Goal: Ask a question

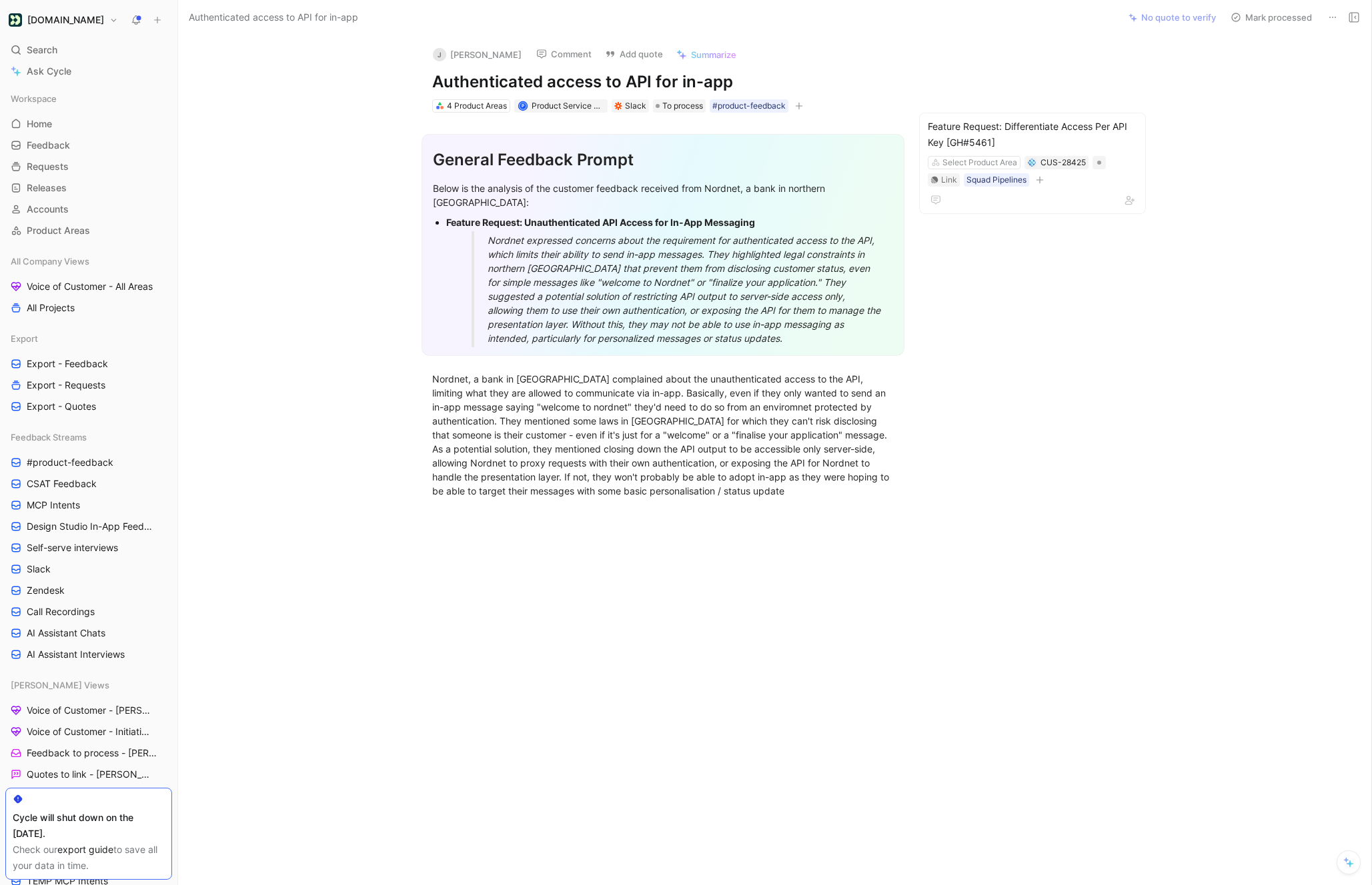
click at [757, 326] on div "Nordnet expressed concerns about the requirement for authenticated access to th…" at bounding box center [686, 289] width 396 height 112
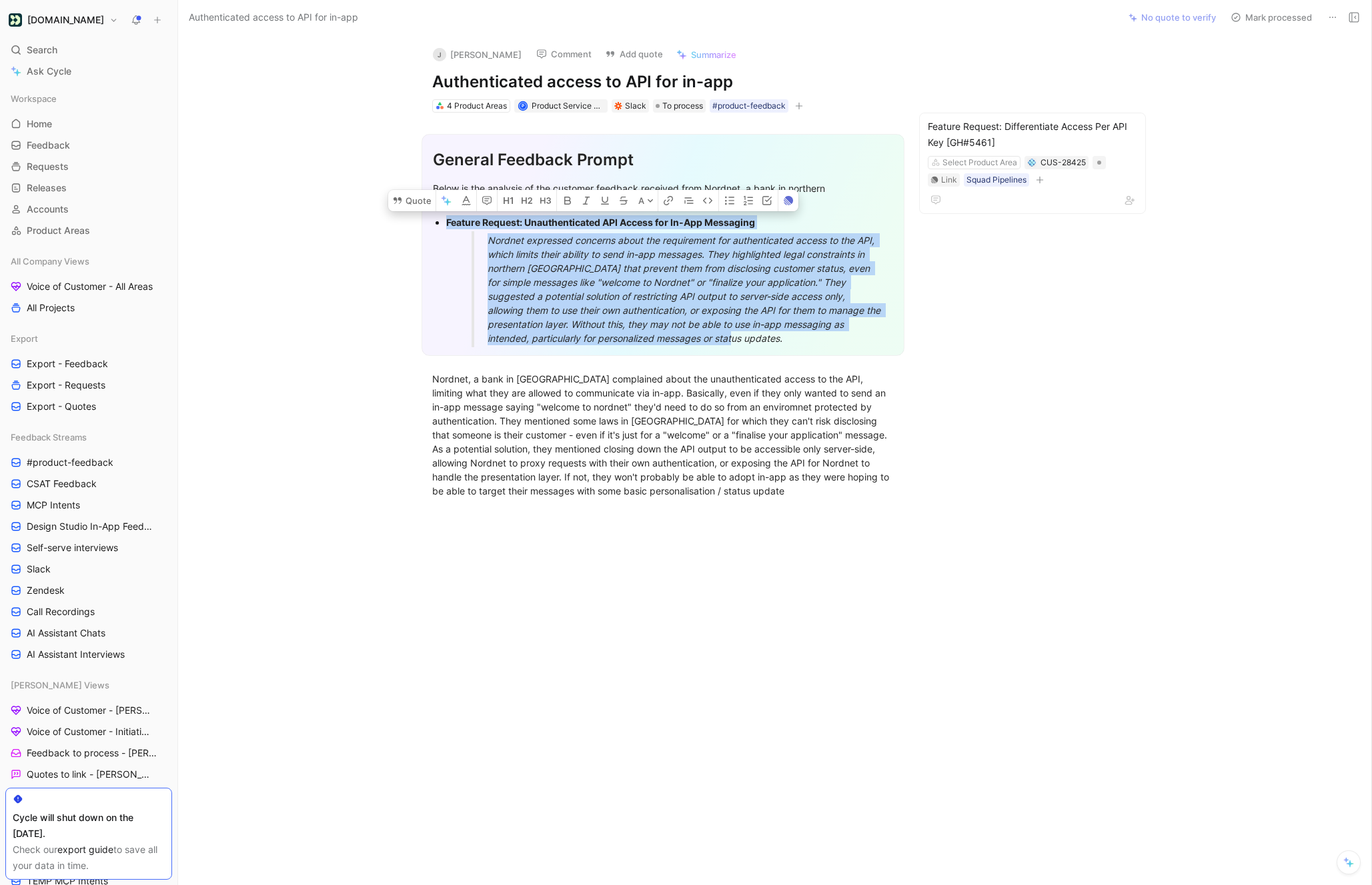
drag, startPoint x: 764, startPoint y: 327, endPoint x: 440, endPoint y: 208, distance: 345.2
click at [440, 213] on ul "Feature Request: Unauthenticated API Access for In-App Messaging Nordnet expres…" at bounding box center [662, 280] width 461 height 134
click at [410, 190] on button "Quote" at bounding box center [412, 201] width 48 height 21
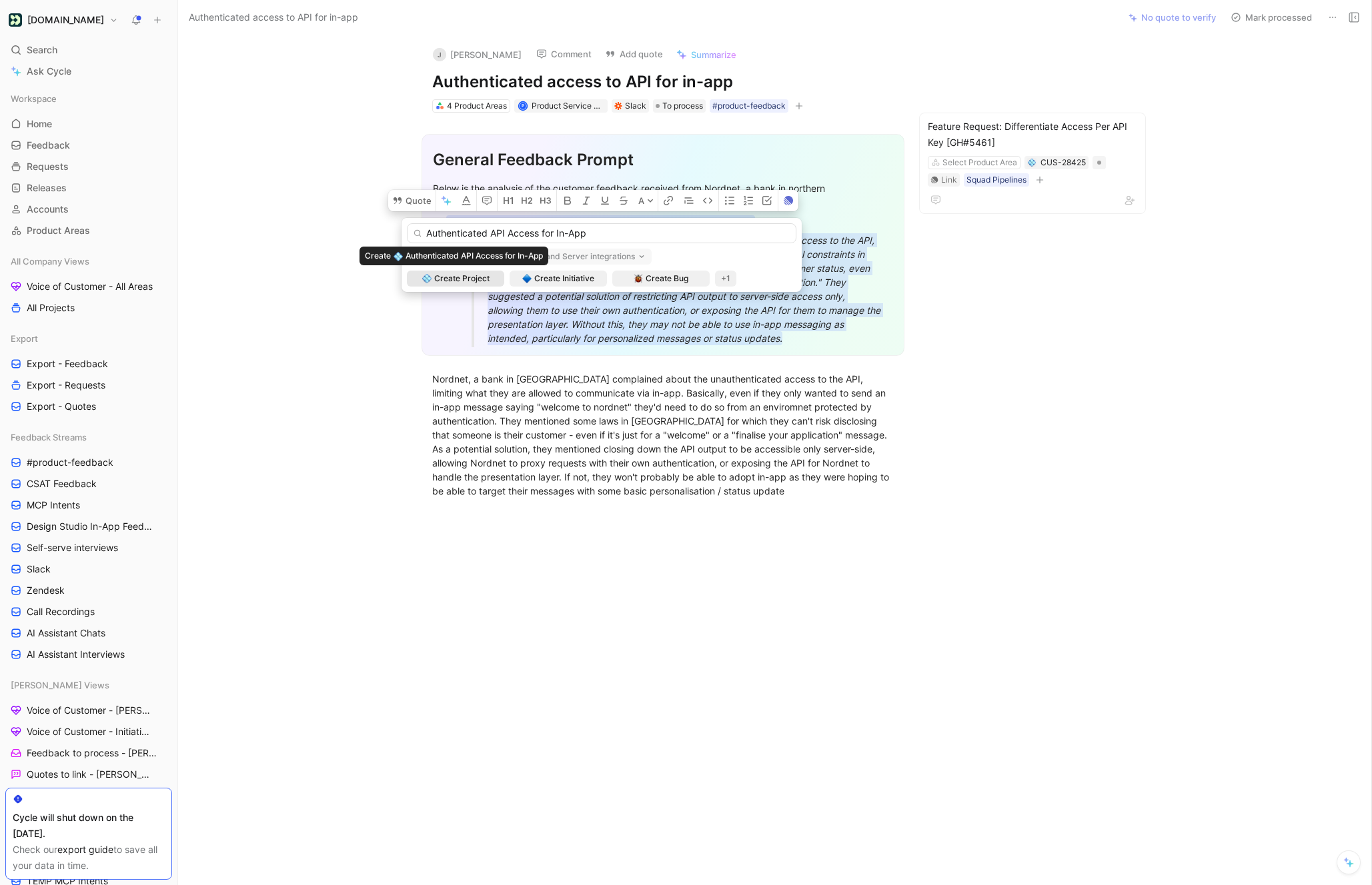
type input "Authenticated API Access for In-App"
click at [464, 278] on span "Create Project" at bounding box center [462, 278] width 56 height 14
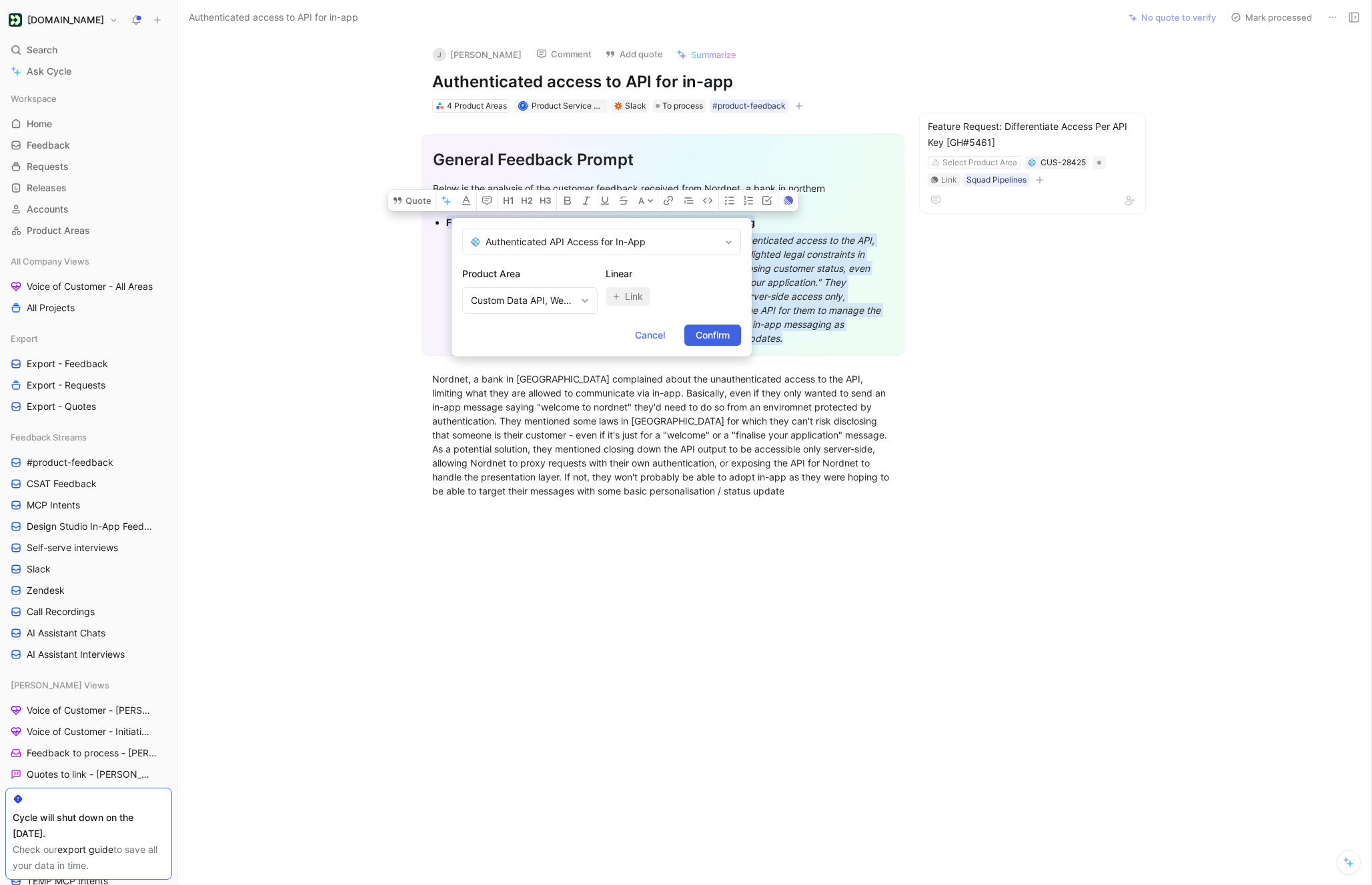
click at [716, 337] on span "Confirm" at bounding box center [712, 335] width 34 height 16
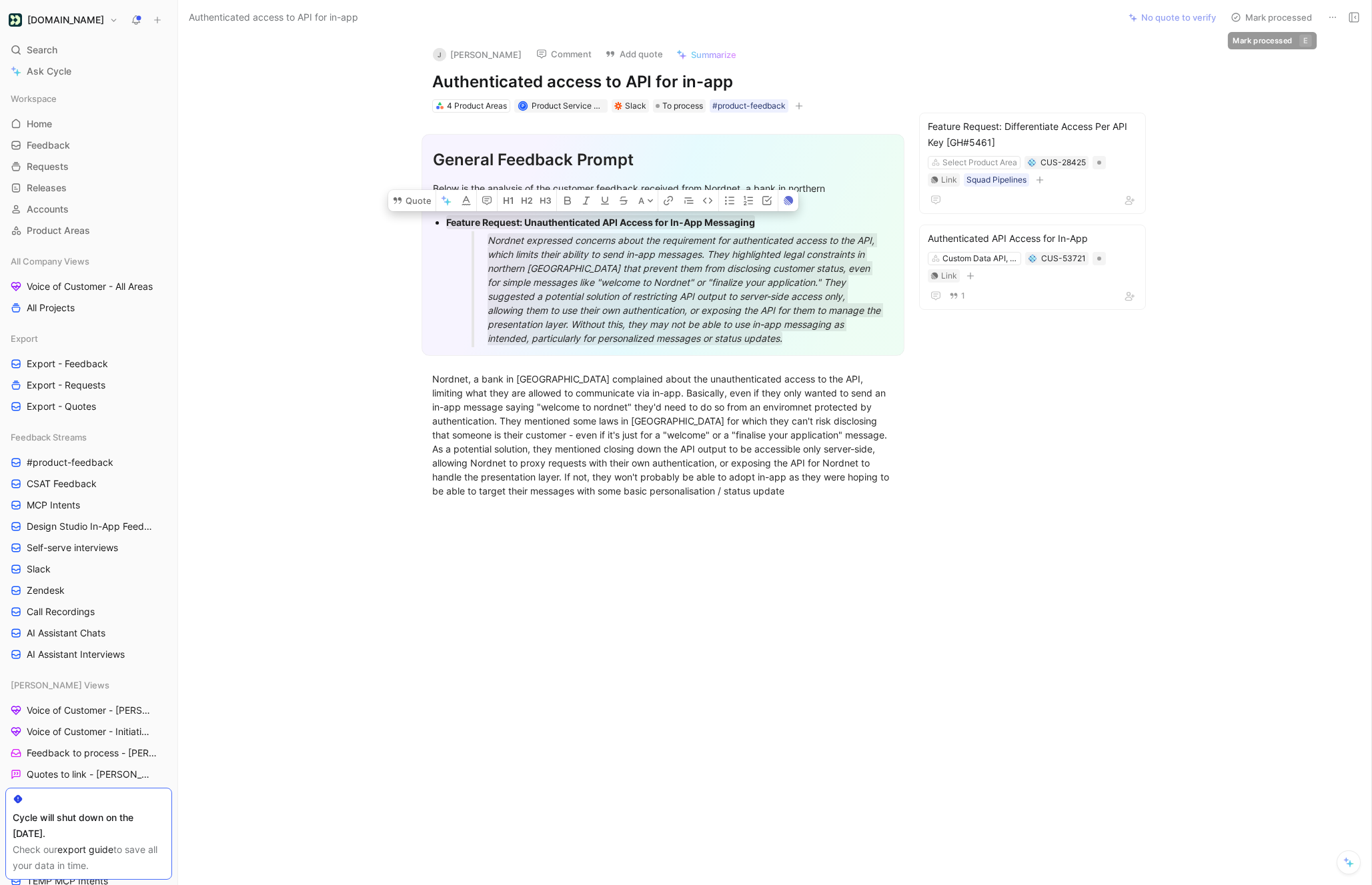
click at [1241, 18] on icon at bounding box center [1235, 17] width 11 height 11
click at [63, 50] on div "Search ⌘ K" at bounding box center [88, 50] width 167 height 20
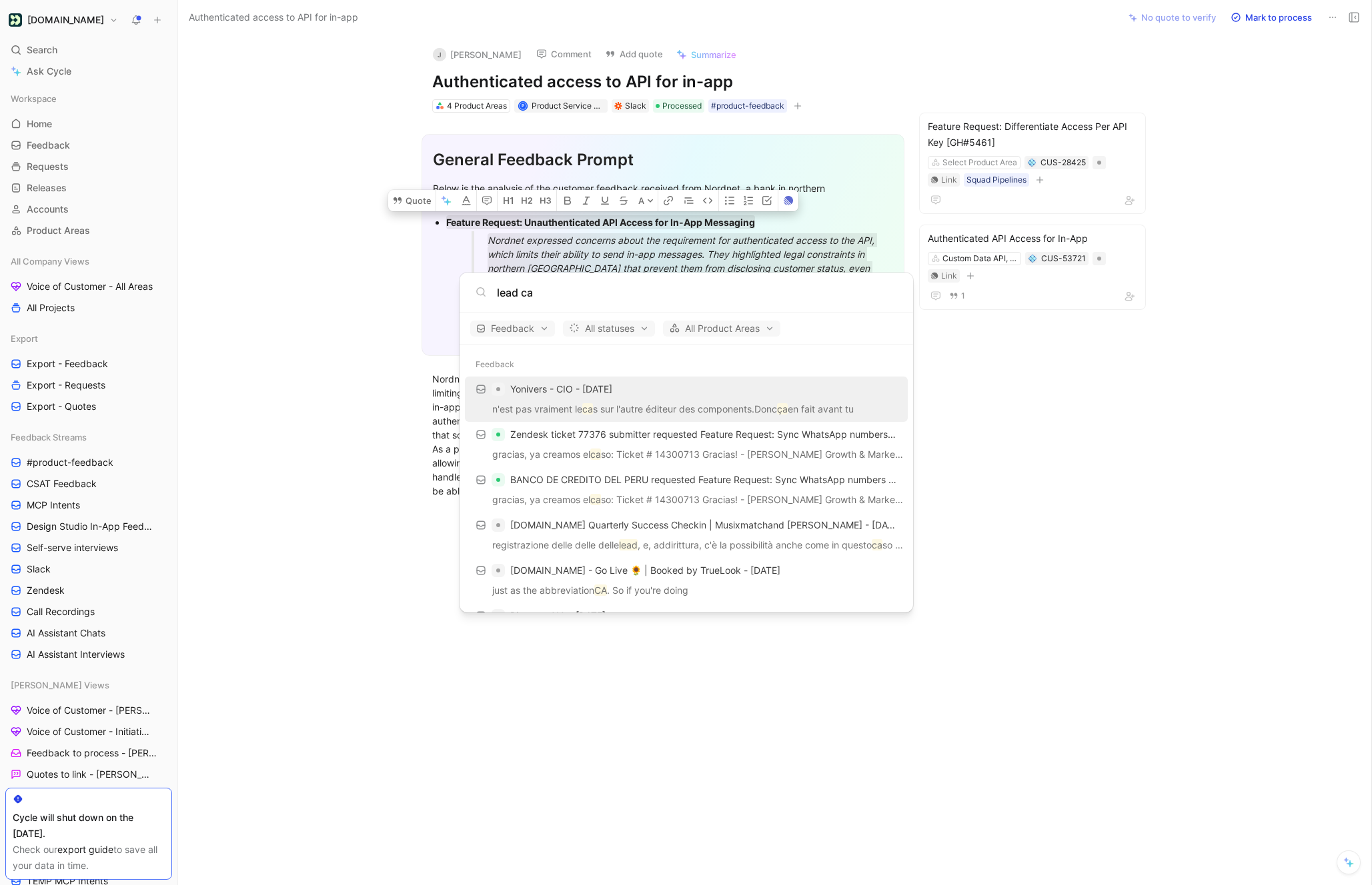
type input "lead ca"
click at [62, 310] on body "[DOMAIN_NAME] Search ⌘ K Ask Cycle Workspace Home G then H Feedback G then F Re…" at bounding box center [686, 442] width 1372 height 885
click at [69, 285] on span "Voice of Customer - All Areas" at bounding box center [89, 287] width 126 height 14
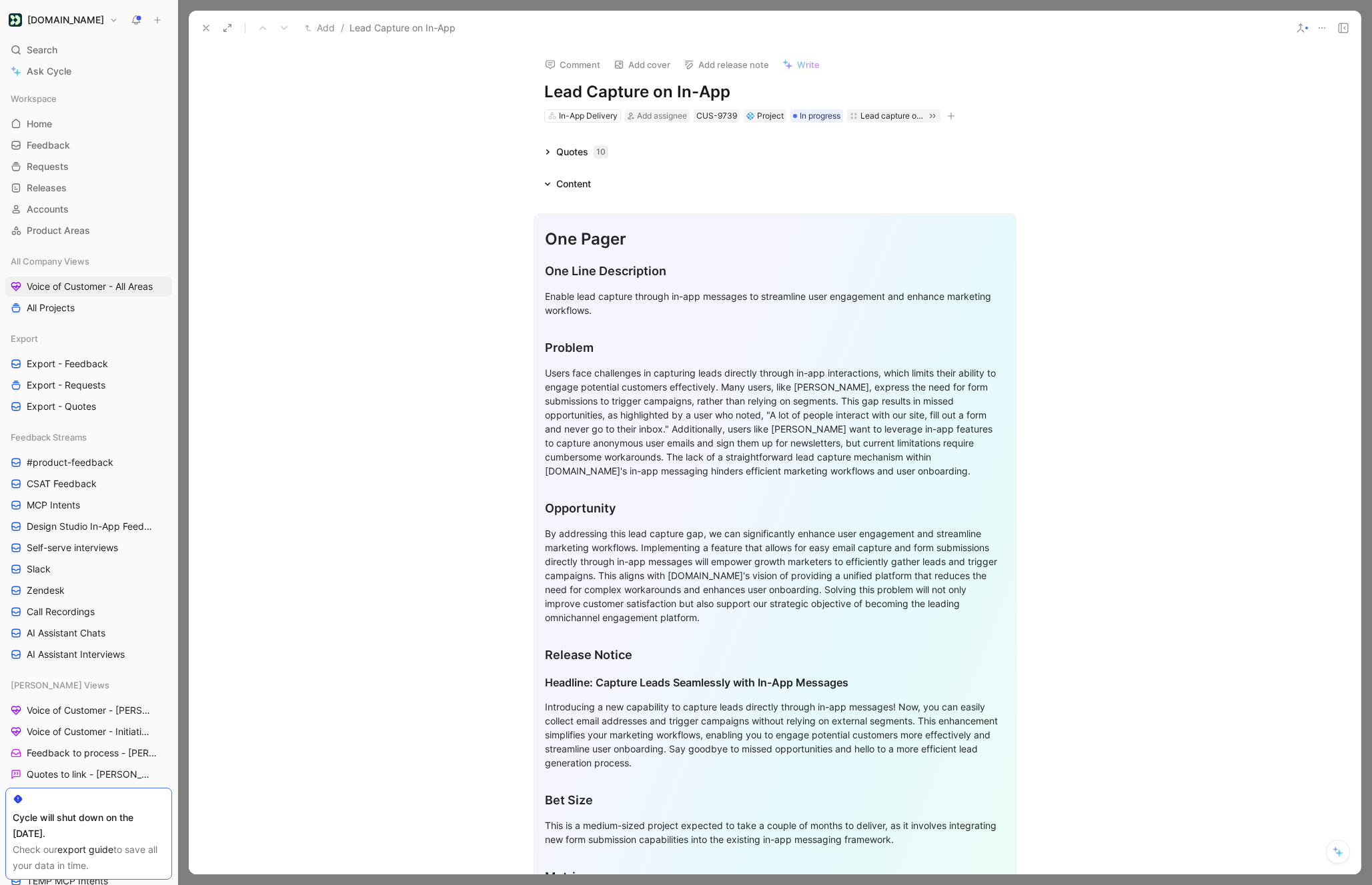
click at [544, 154] on icon at bounding box center [547, 152] width 7 height 7
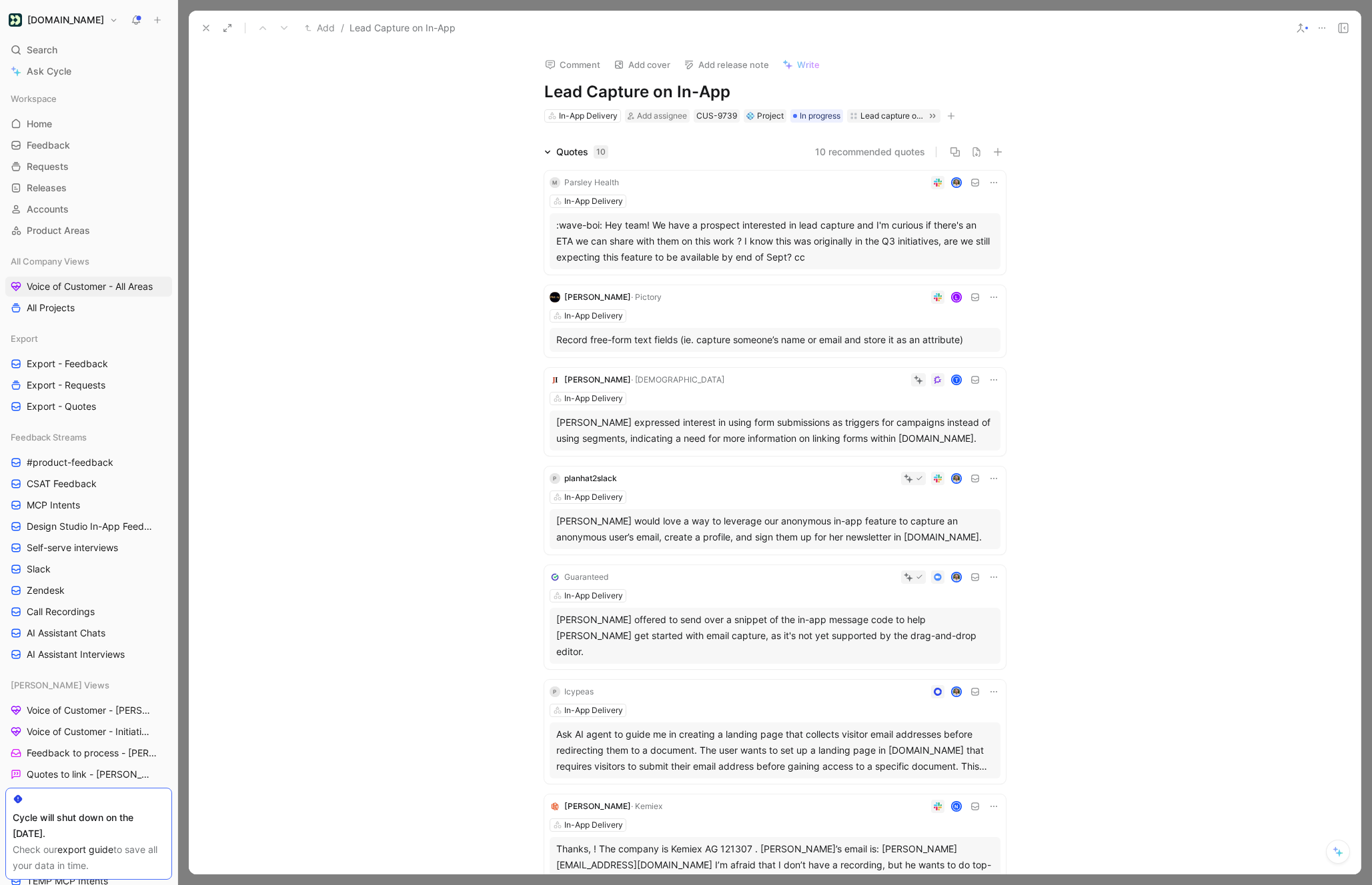
click at [205, 31] on icon at bounding box center [205, 27] width 11 height 11
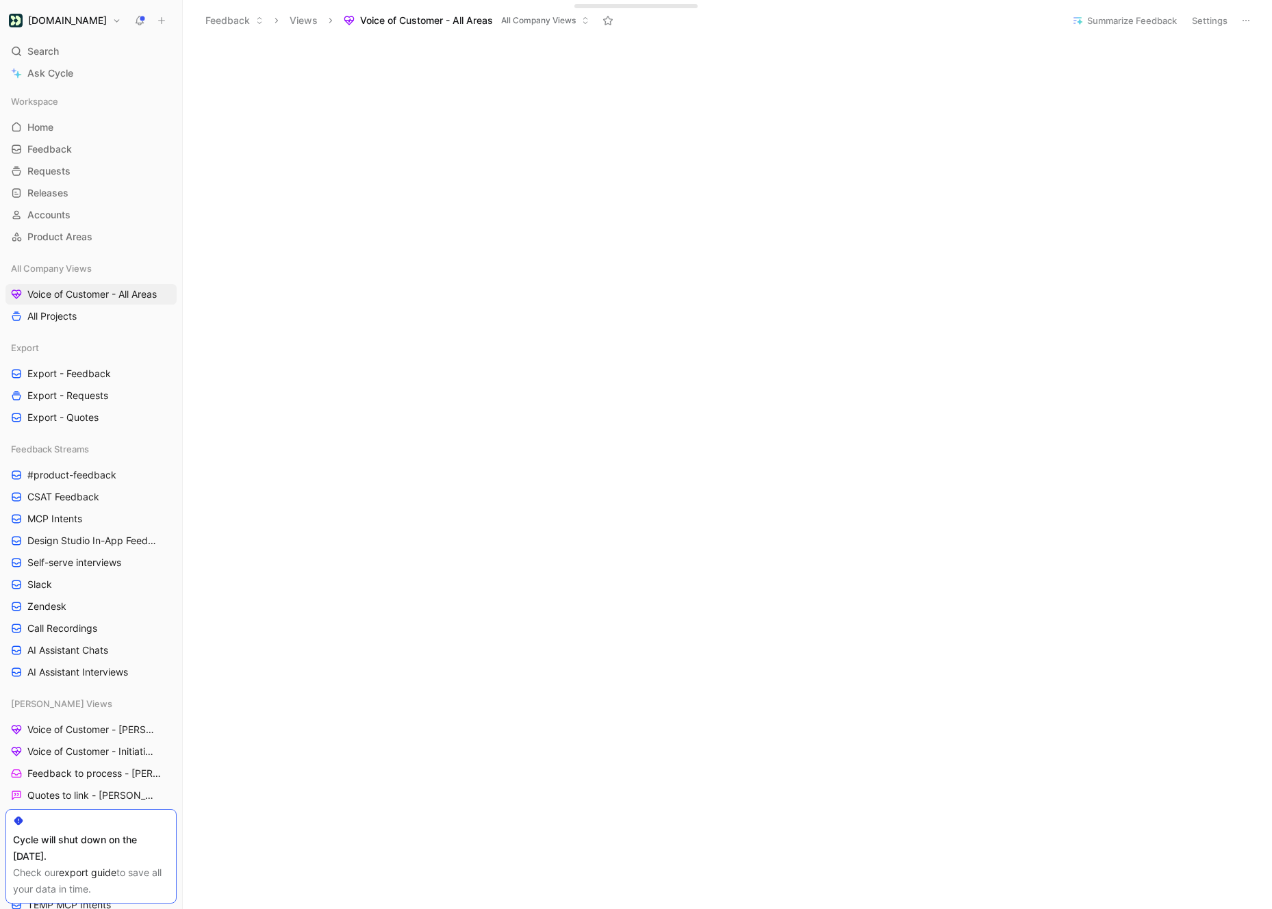
scroll to position [1054, 0]
click at [51, 78] on span "Ask Cycle" at bounding box center [50, 73] width 46 height 16
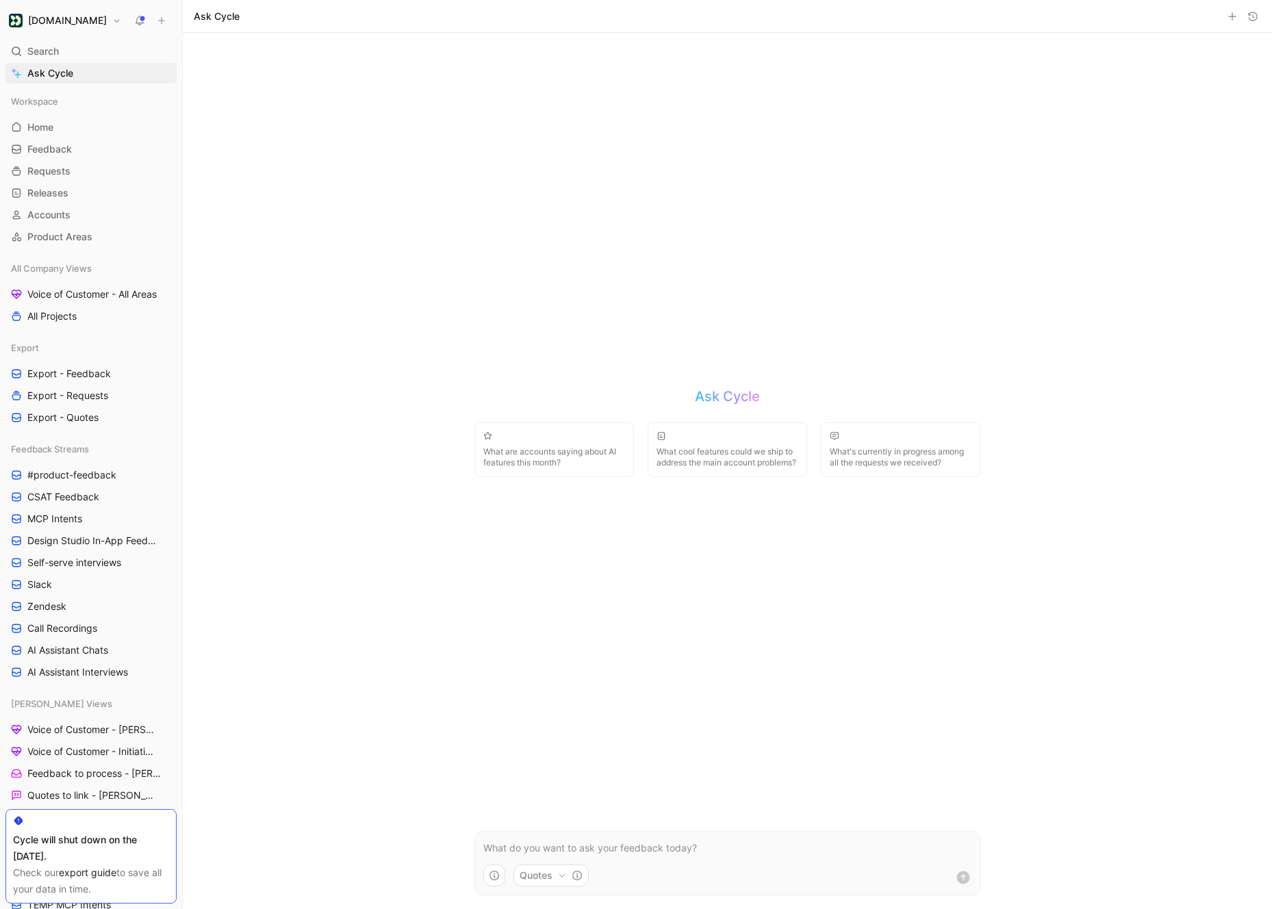
click at [538, 849] on p at bounding box center [727, 848] width 489 height 16
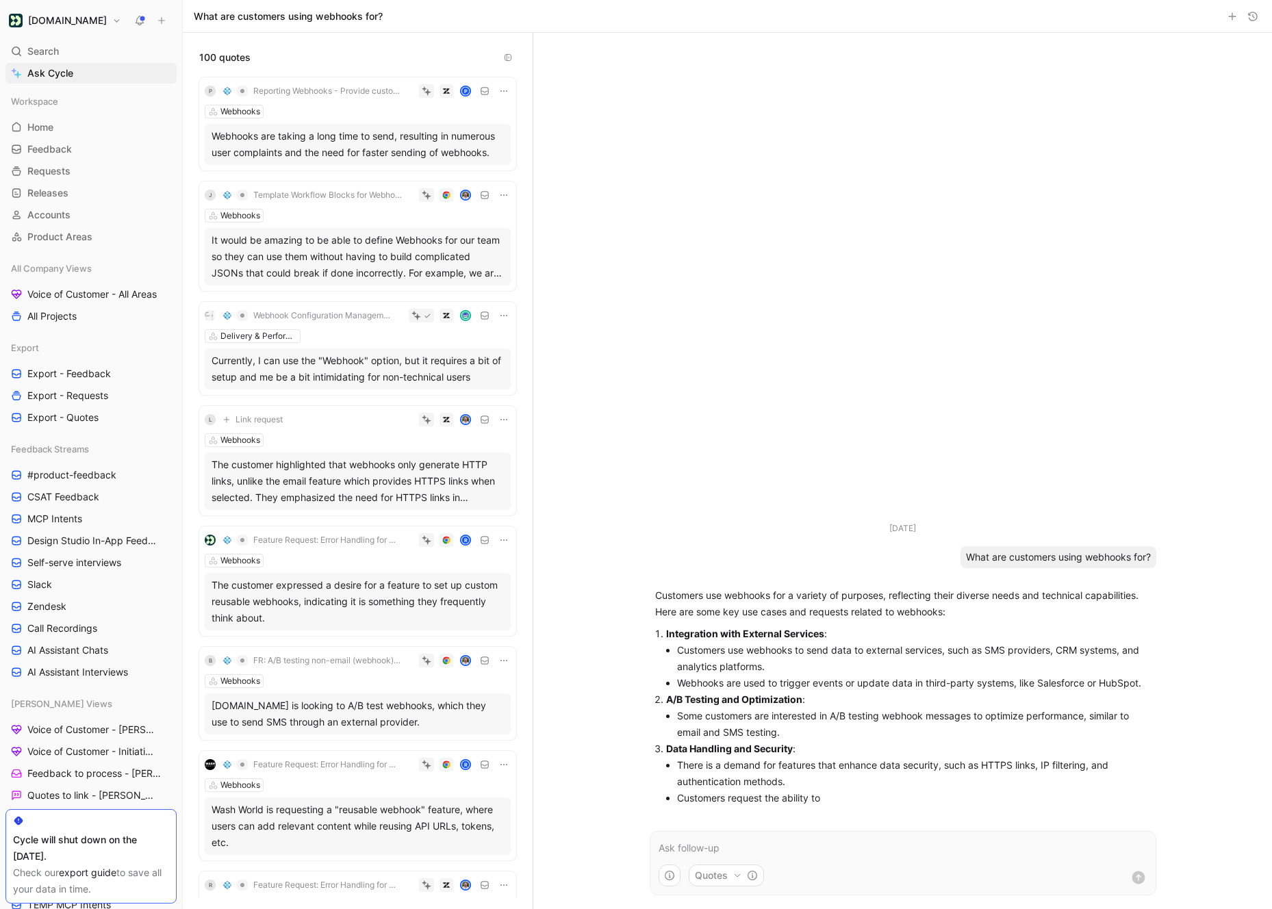
click at [711, 858] on form "Quotes" at bounding box center [903, 863] width 507 height 64
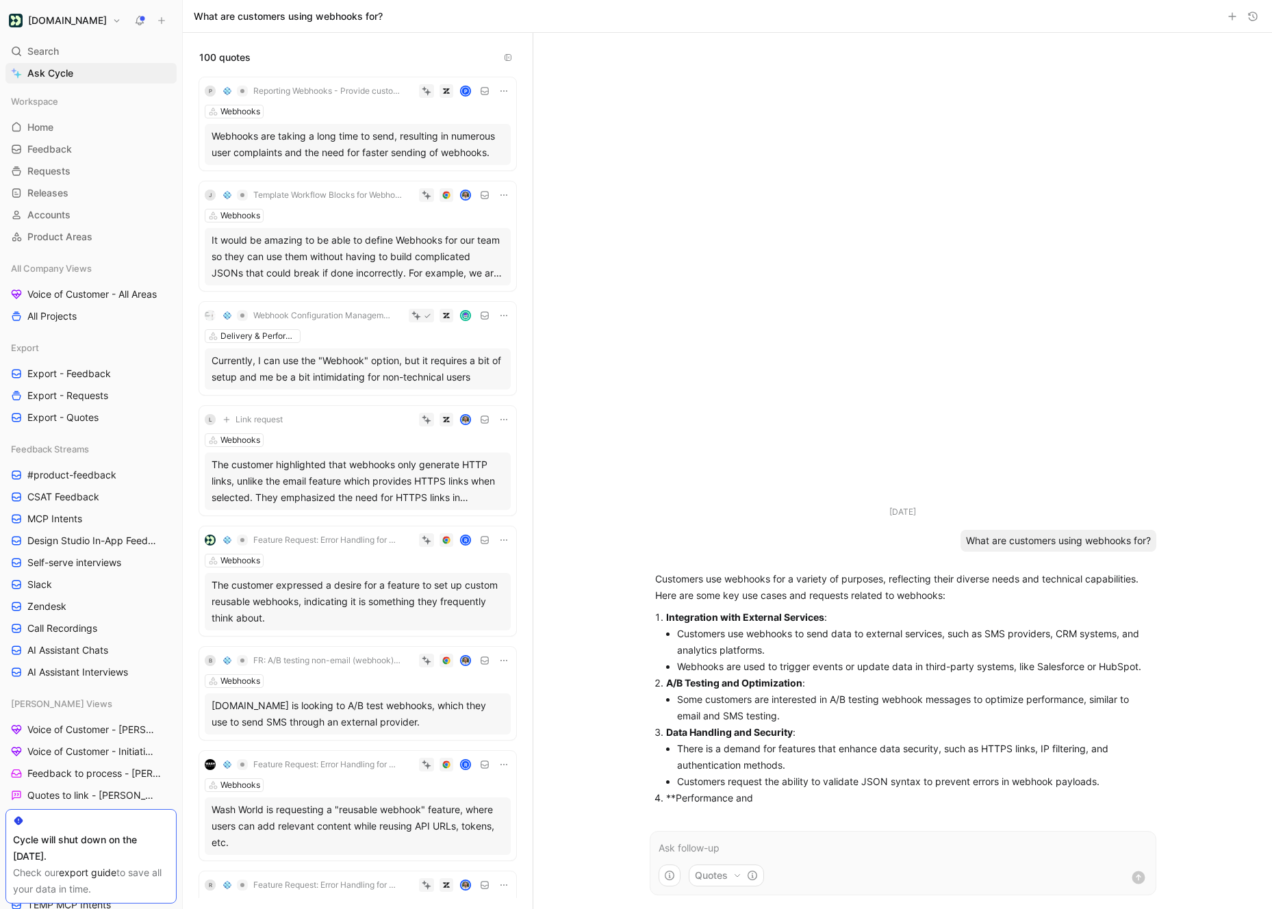
click at [708, 851] on p at bounding box center [903, 848] width 489 height 16
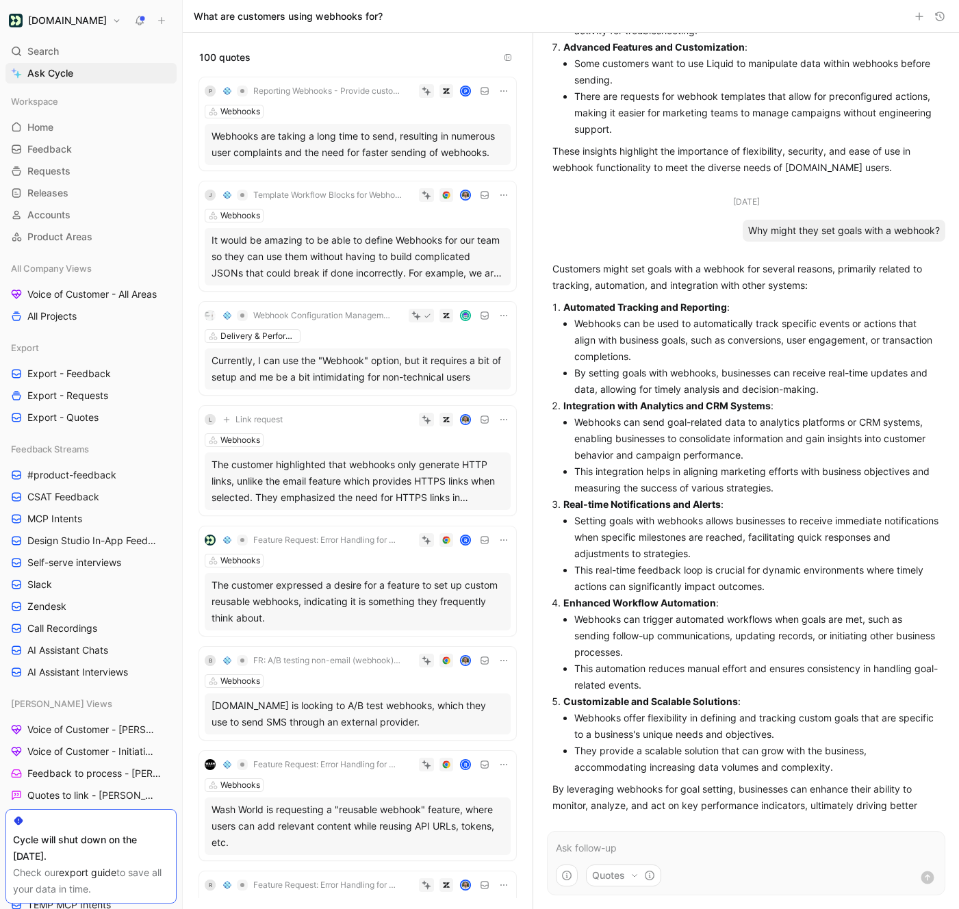
scroll to position [599, 0]
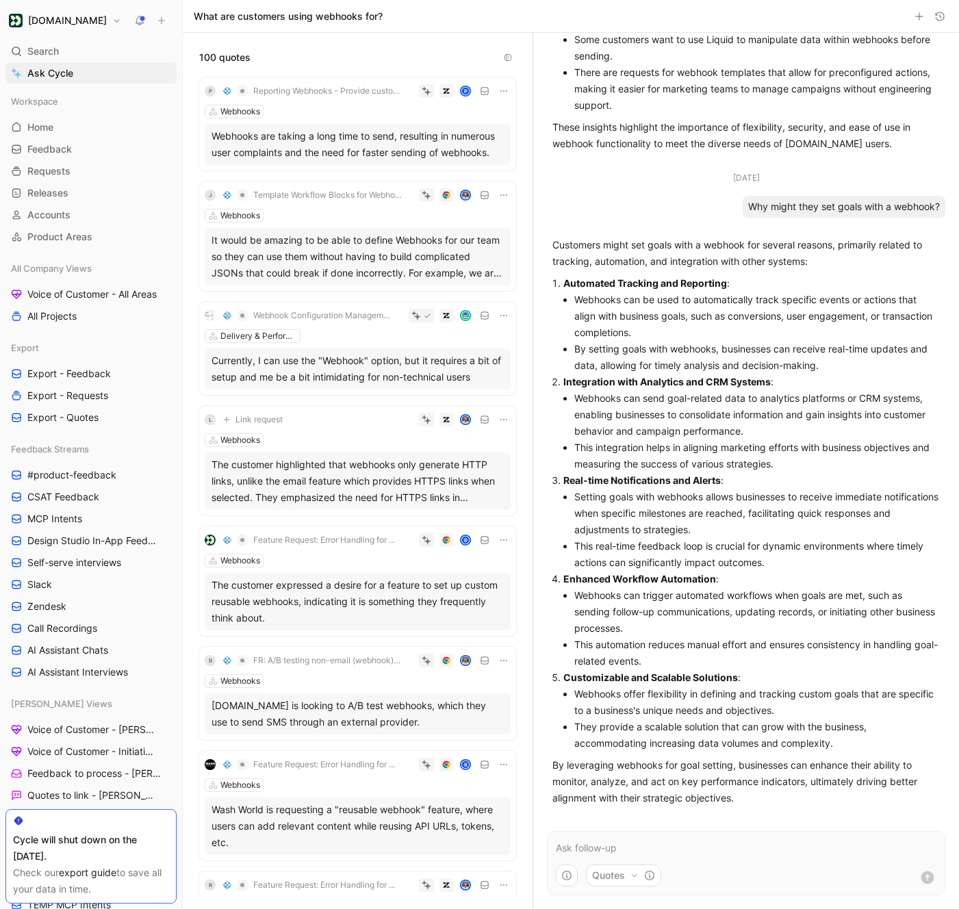
drag, startPoint x: 553, startPoint y: 244, endPoint x: 898, endPoint y: 261, distance: 345.5
click at [899, 261] on p "Customers might set goals with a webhook for several reasons, primarily related…" at bounding box center [747, 253] width 388 height 33
drag, startPoint x: 568, startPoint y: 496, endPoint x: 791, endPoint y: 512, distance: 223.2
click at [790, 512] on ul "Setting goals with webhooks allows businesses to receive immediate notification…" at bounding box center [752, 530] width 377 height 82
click at [798, 533] on li "Setting goals with webhooks allows businesses to receive immediate notification…" at bounding box center [758, 513] width 366 height 49
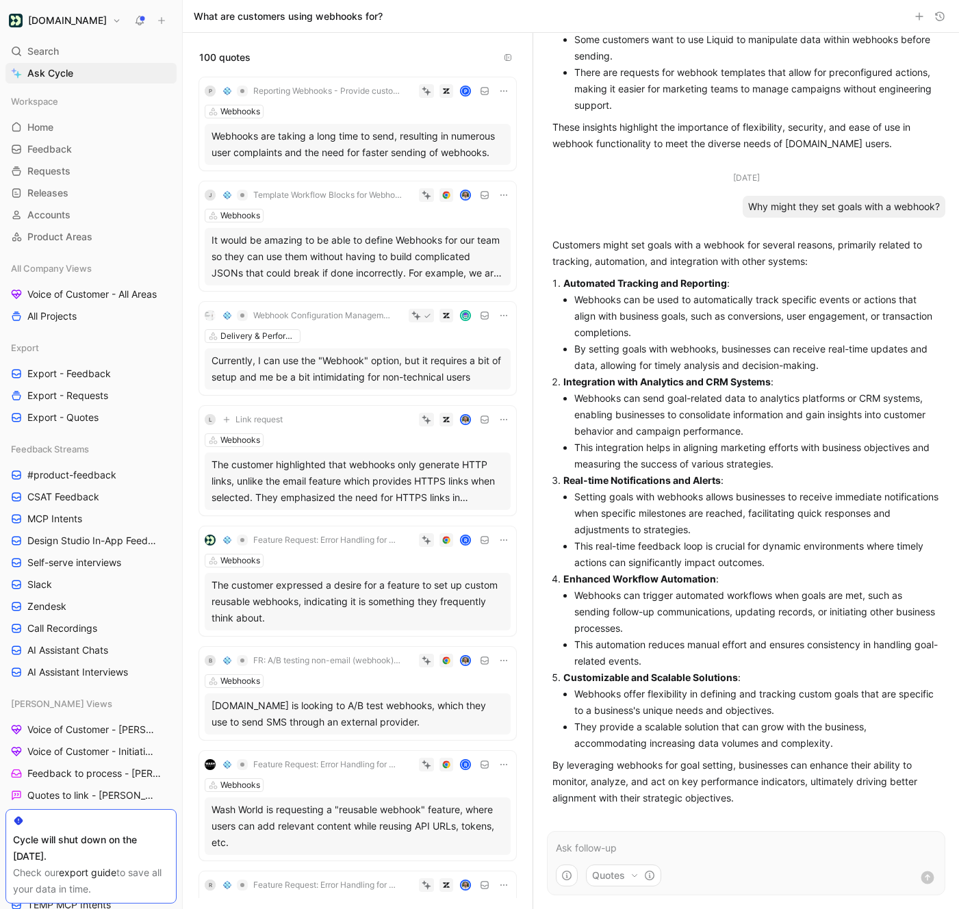
click at [570, 842] on p at bounding box center [746, 848] width 381 height 16
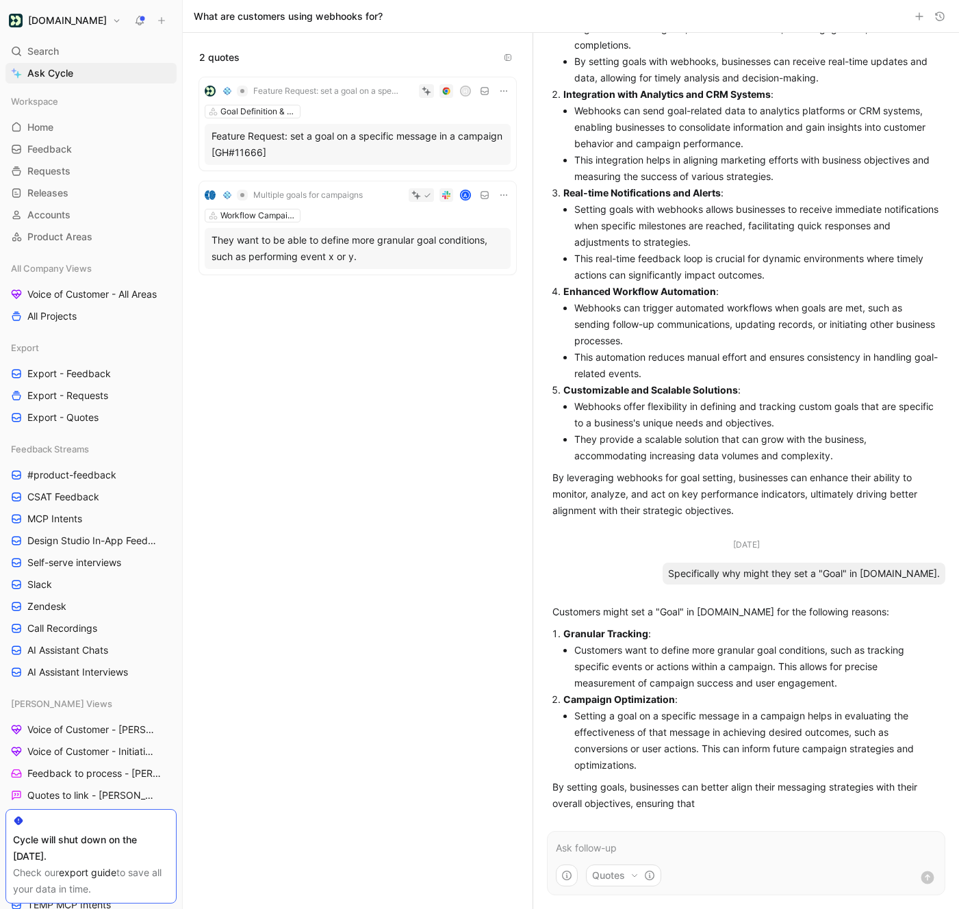
scroll to position [903, 0]
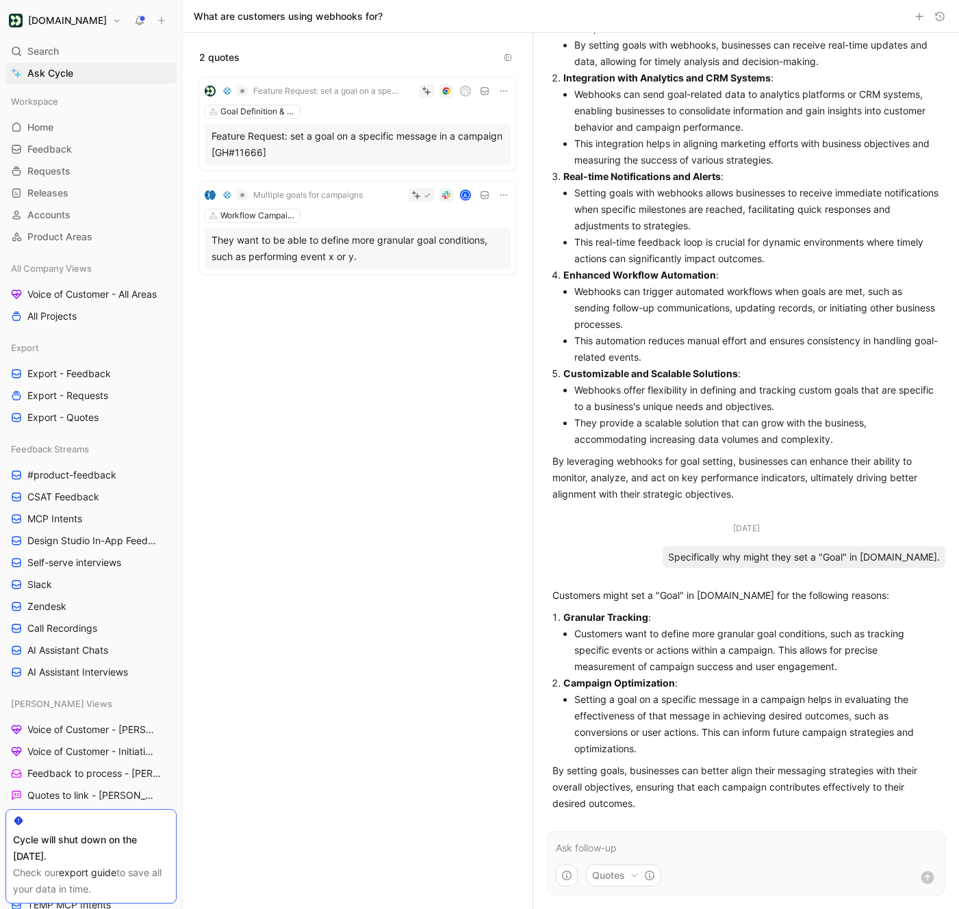
click at [592, 852] on p at bounding box center [746, 848] width 381 height 16
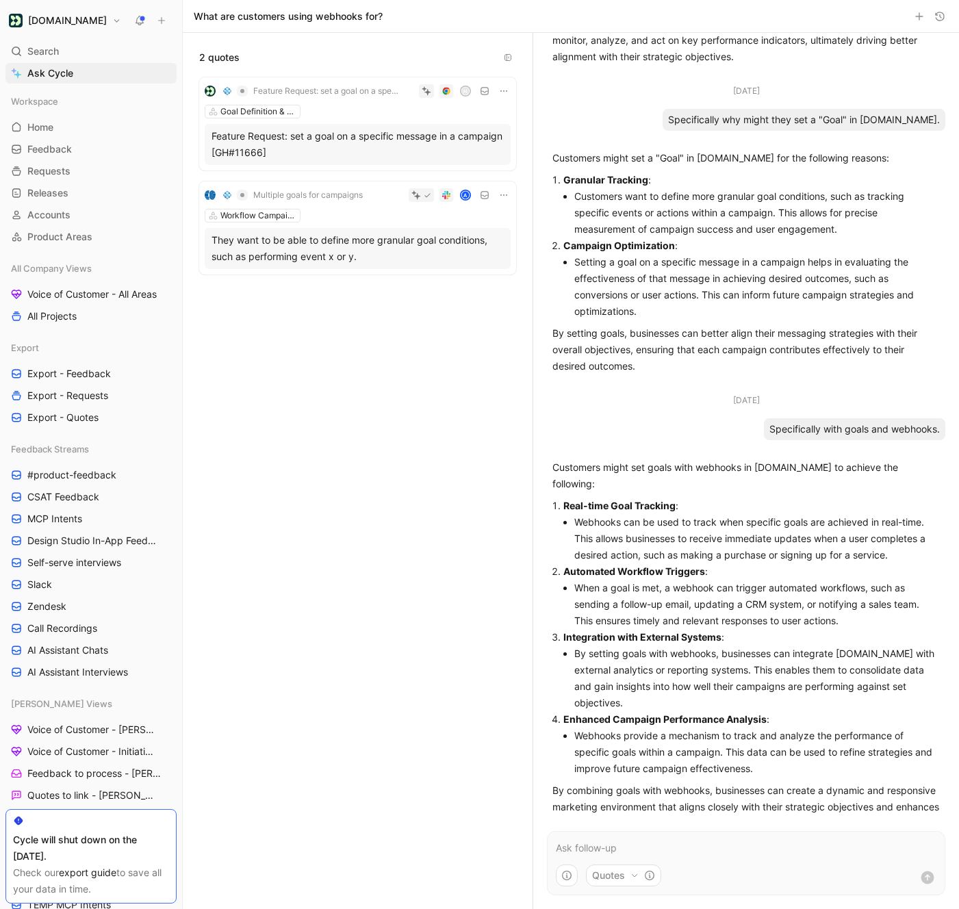
scroll to position [1349, 0]
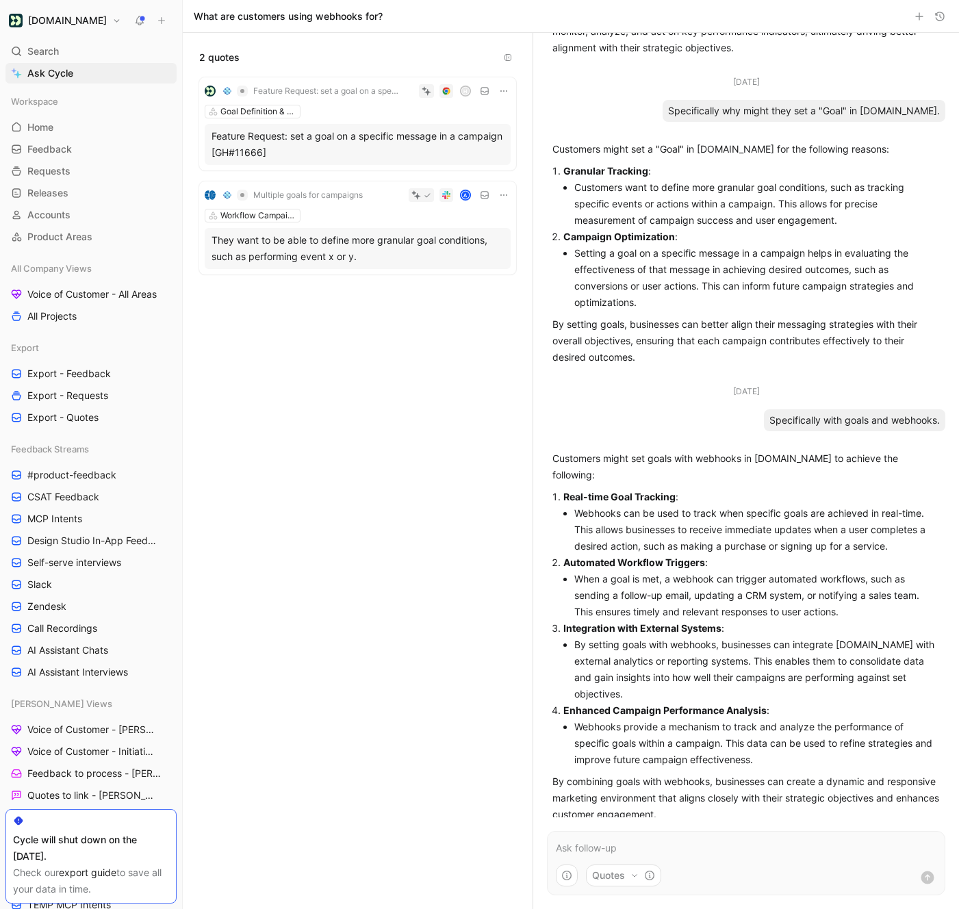
drag, startPoint x: 564, startPoint y: 544, endPoint x: 861, endPoint y: 581, distance: 300.2
click at [861, 581] on li "Automated Workflow Triggers : When a goal is met, a webhook can trigger automat…" at bounding box center [752, 588] width 377 height 66
click at [865, 599] on li "When a goal is met, a webhook can trigger automated workflows, such as sending …" at bounding box center [758, 595] width 366 height 49
drag, startPoint x: 872, startPoint y: 596, endPoint x: 553, endPoint y: 482, distance: 339.0
click at [553, 489] on ol "Real-time Goal Tracking : Webhooks can be used to track when specific goals are…" at bounding box center [747, 628] width 388 height 279
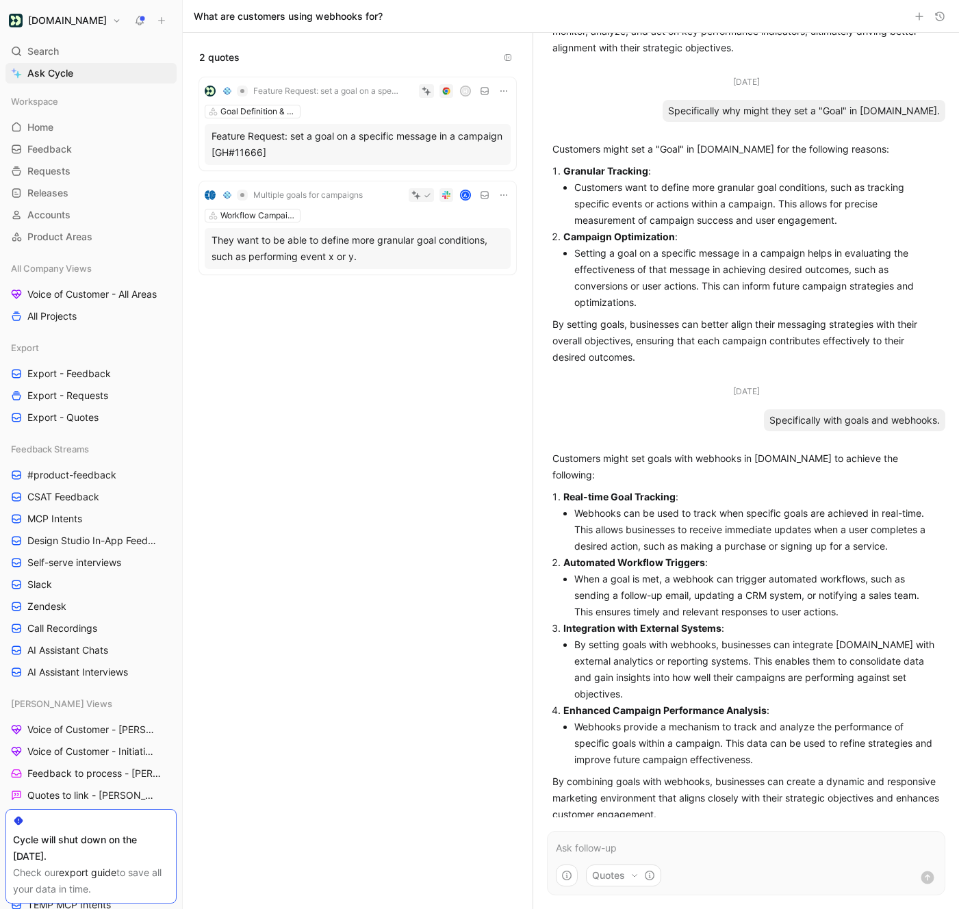
click at [601, 489] on p "Real-time Goal Tracking :" at bounding box center [752, 497] width 377 height 16
drag, startPoint x: 553, startPoint y: 457, endPoint x: 847, endPoint y: 466, distance: 294.6
click at [848, 466] on p "Customers might set goals with webhooks in [DOMAIN_NAME] to achieve the followi…" at bounding box center [747, 467] width 388 height 33
click at [840, 463] on p "Customers might set goals with webhooks in [DOMAIN_NAME] to achieve the followi…" at bounding box center [747, 467] width 388 height 33
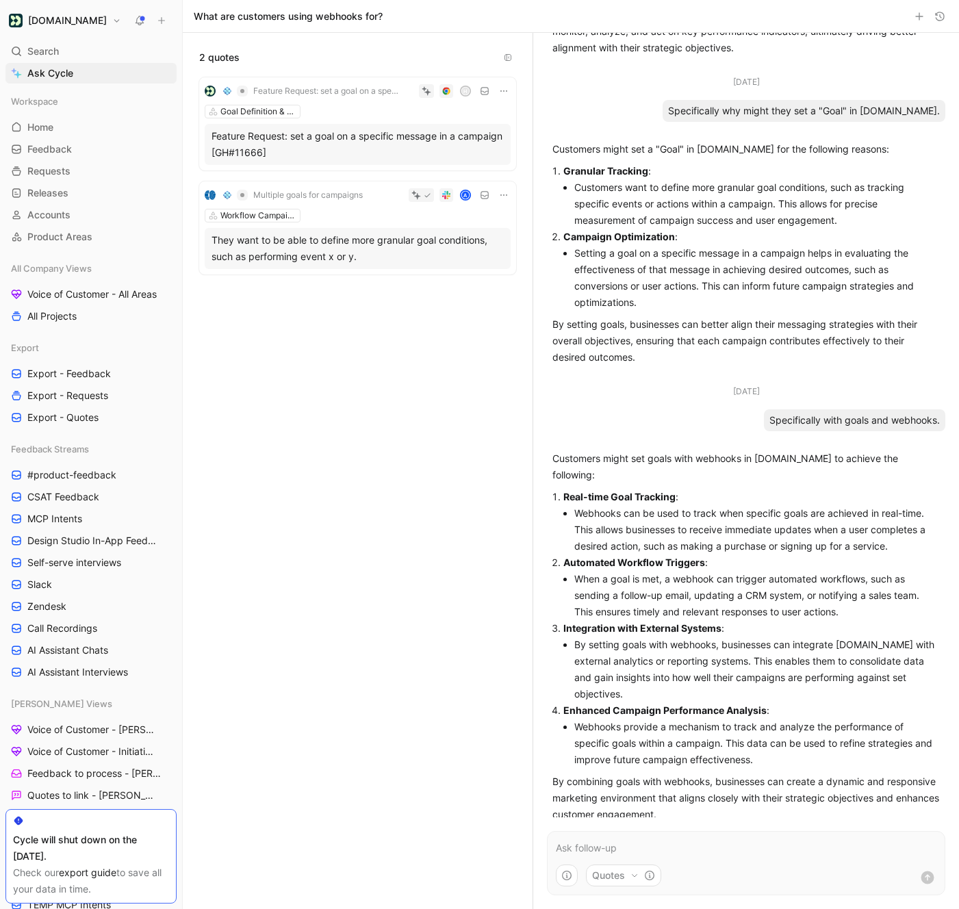
click at [840, 463] on p "Customers might set goals with webhooks in [DOMAIN_NAME] to achieve the followi…" at bounding box center [747, 467] width 388 height 33
click at [651, 505] on li "Webhooks can be used to track when specific goals are achieved in real-time. Th…" at bounding box center [758, 529] width 366 height 49
click at [781, 527] on li "Webhooks can be used to track when specific goals are achieved in real-time. Th…" at bounding box center [758, 529] width 366 height 49
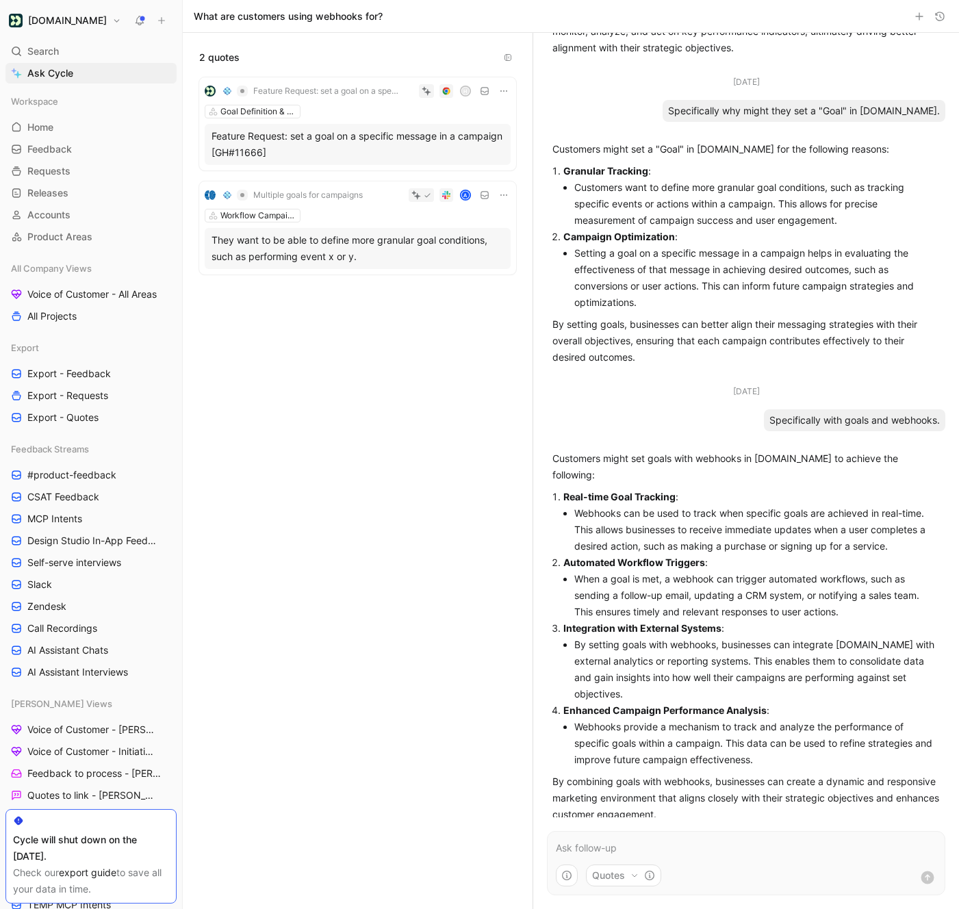
click at [698, 590] on li "When a goal is met, a webhook can trigger automated workflows, such as sending …" at bounding box center [758, 595] width 366 height 49
click at [691, 520] on li "Webhooks can be used to track when specific goals are achieved in real-time. Th…" at bounding box center [758, 529] width 366 height 49
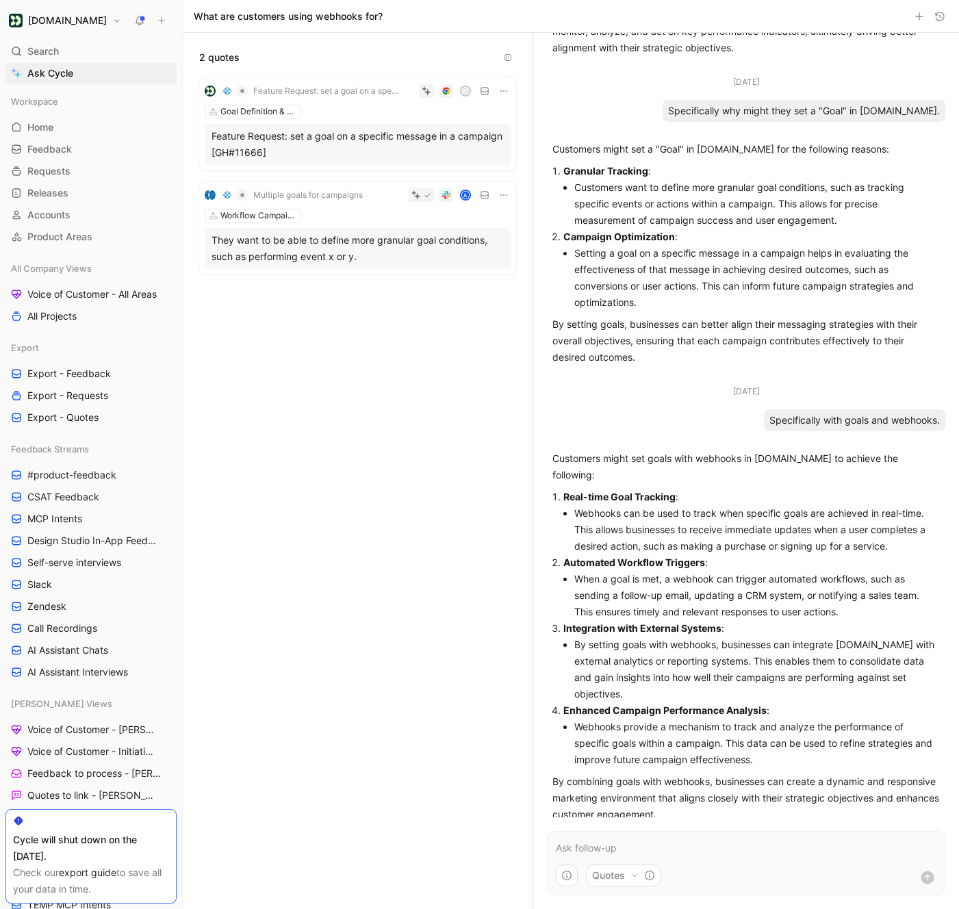
click at [691, 520] on li "Webhooks can be used to track when specific goals are achieved in real-time. Th…" at bounding box center [758, 529] width 366 height 49
click at [648, 853] on p at bounding box center [746, 848] width 381 height 16
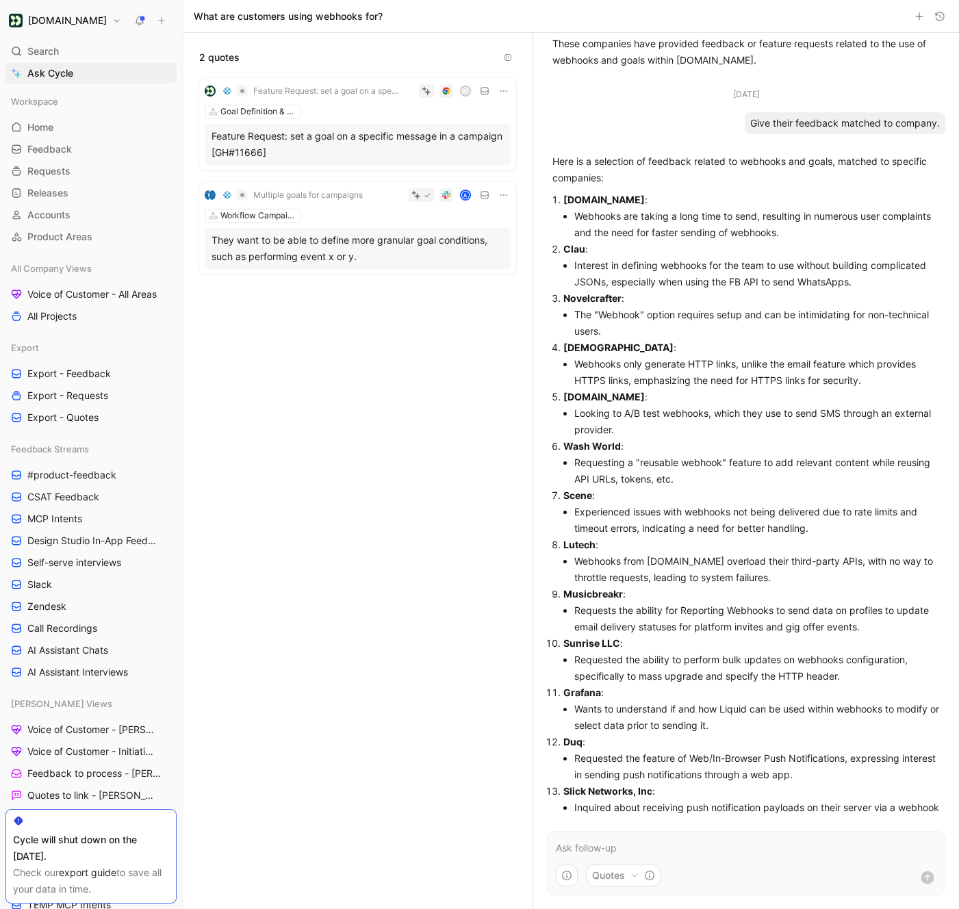
scroll to position [3369, 0]
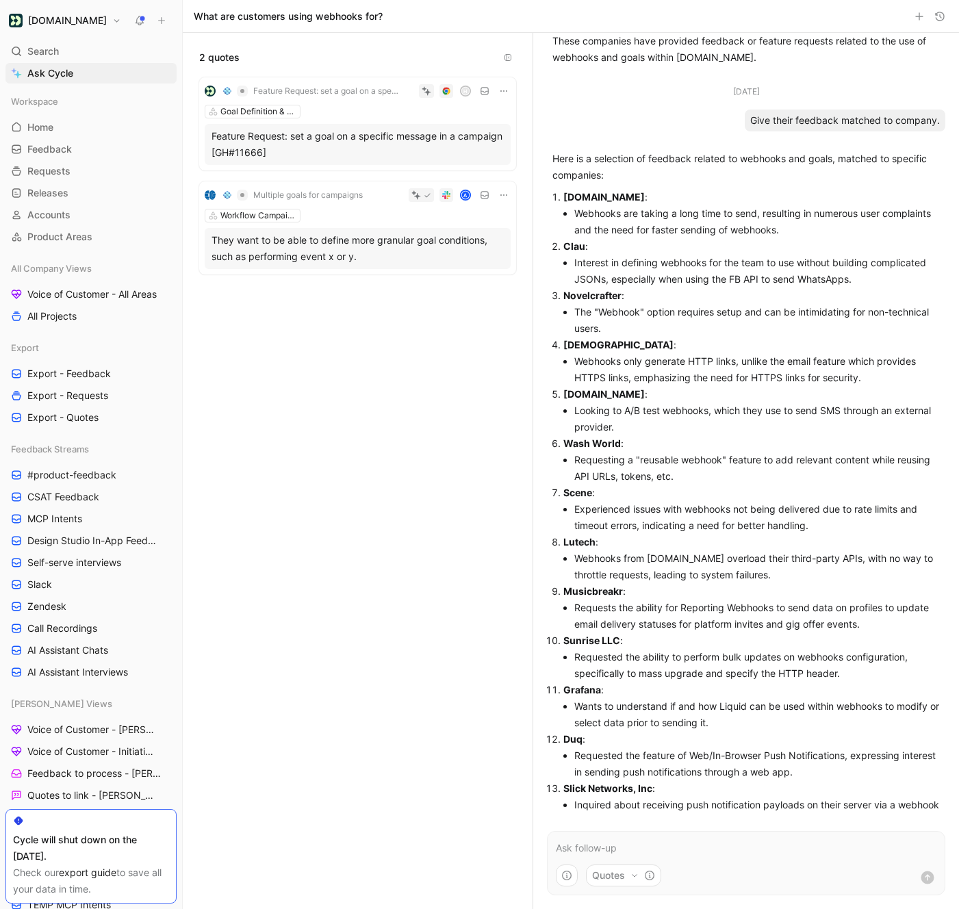
click at [681, 505] on li "Experienced issues with webhooks not being delivered due to rate limits and tim…" at bounding box center [758, 517] width 366 height 33
click at [816, 507] on li "Experienced issues with webhooks not being delivered due to rate limits and tim…" at bounding box center [758, 517] width 366 height 33
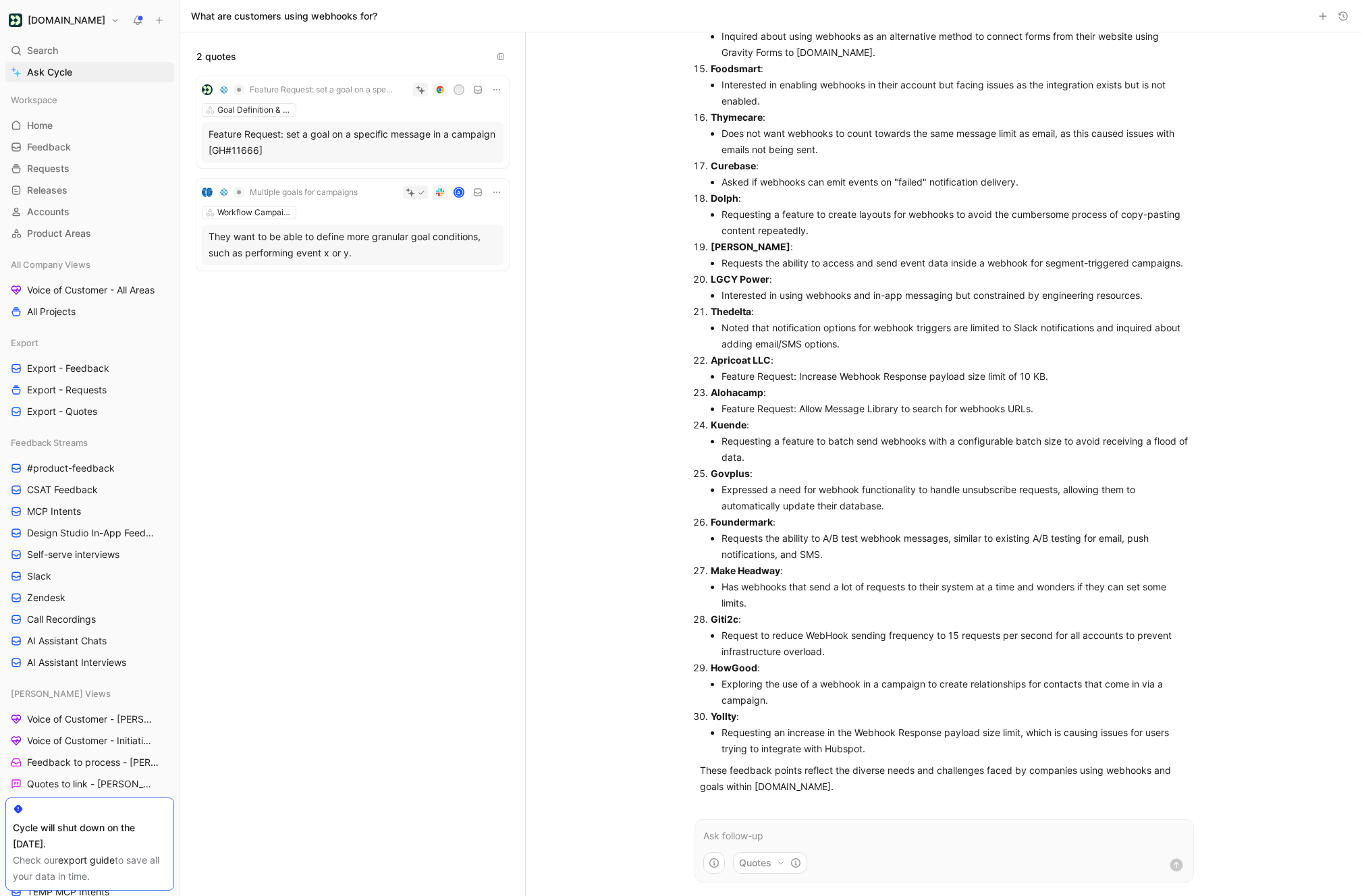
scroll to position [3722, 0]
click at [1323, 15] on use "button" at bounding box center [1323, 16] width 7 height 7
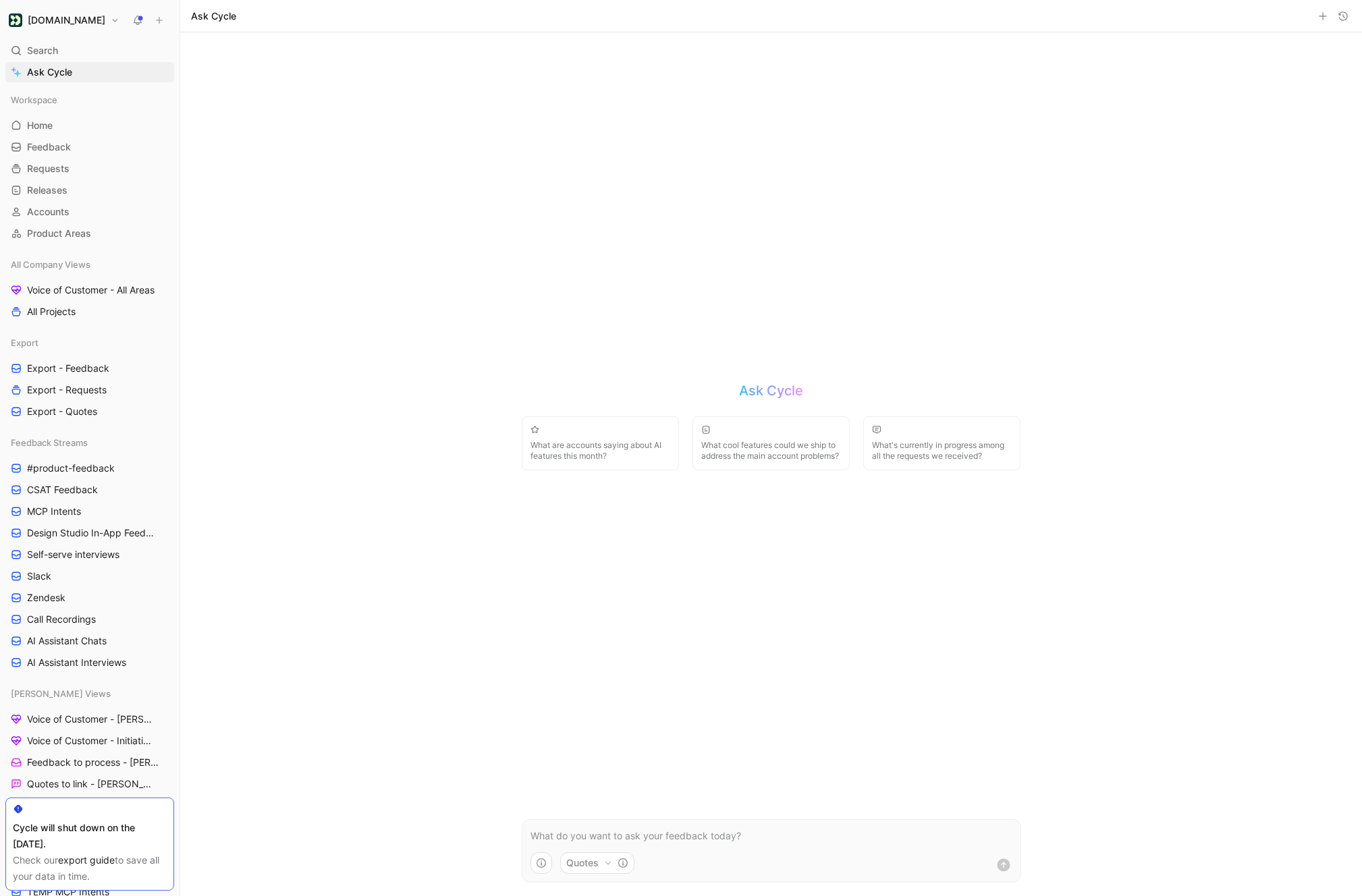
click at [561, 841] on p at bounding box center [771, 836] width 482 height 16
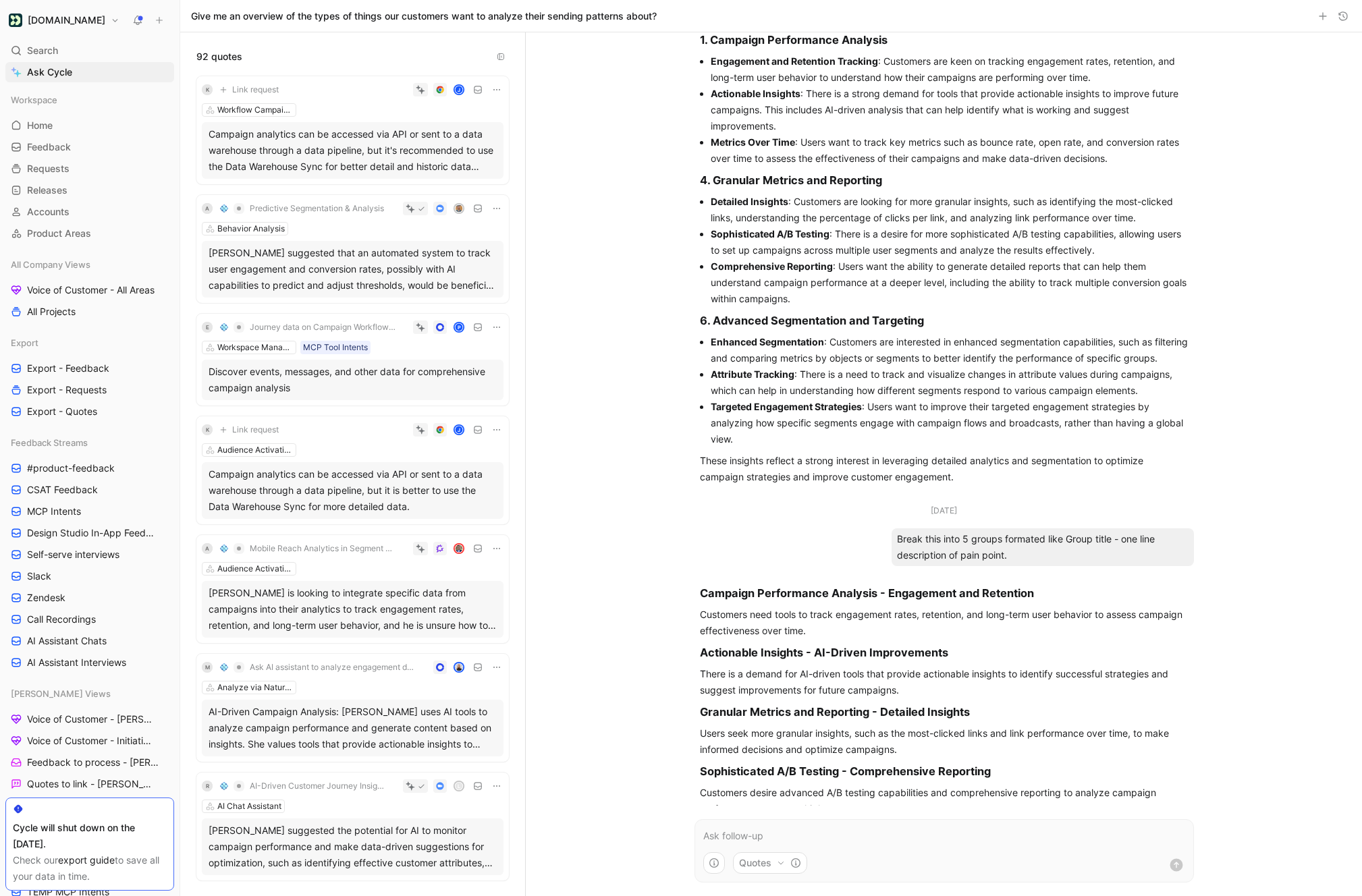
scroll to position [830, 0]
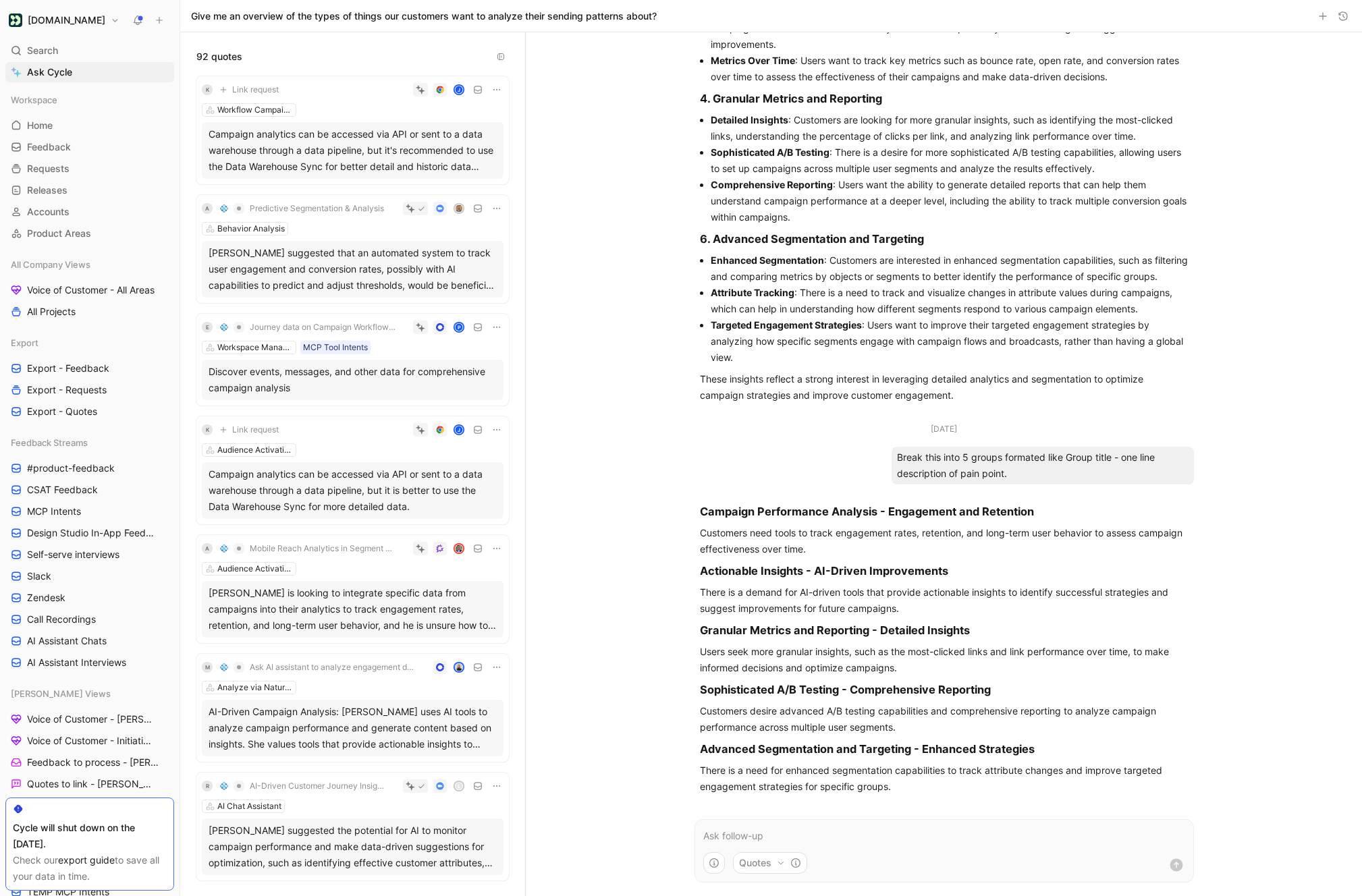
click at [753, 838] on p at bounding box center [944, 836] width 482 height 16
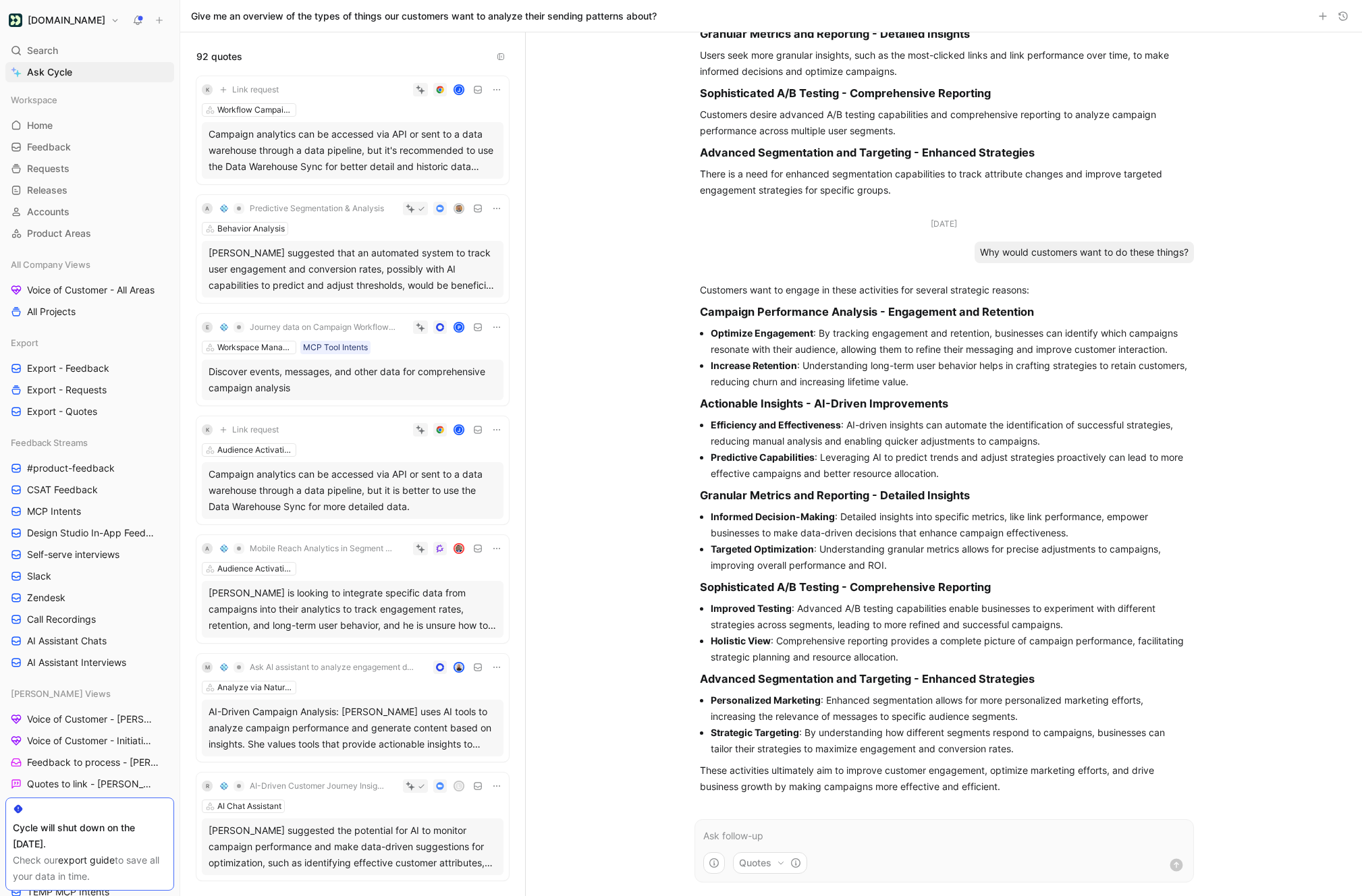
scroll to position [1427, 0]
click at [727, 842] on p at bounding box center [944, 836] width 482 height 16
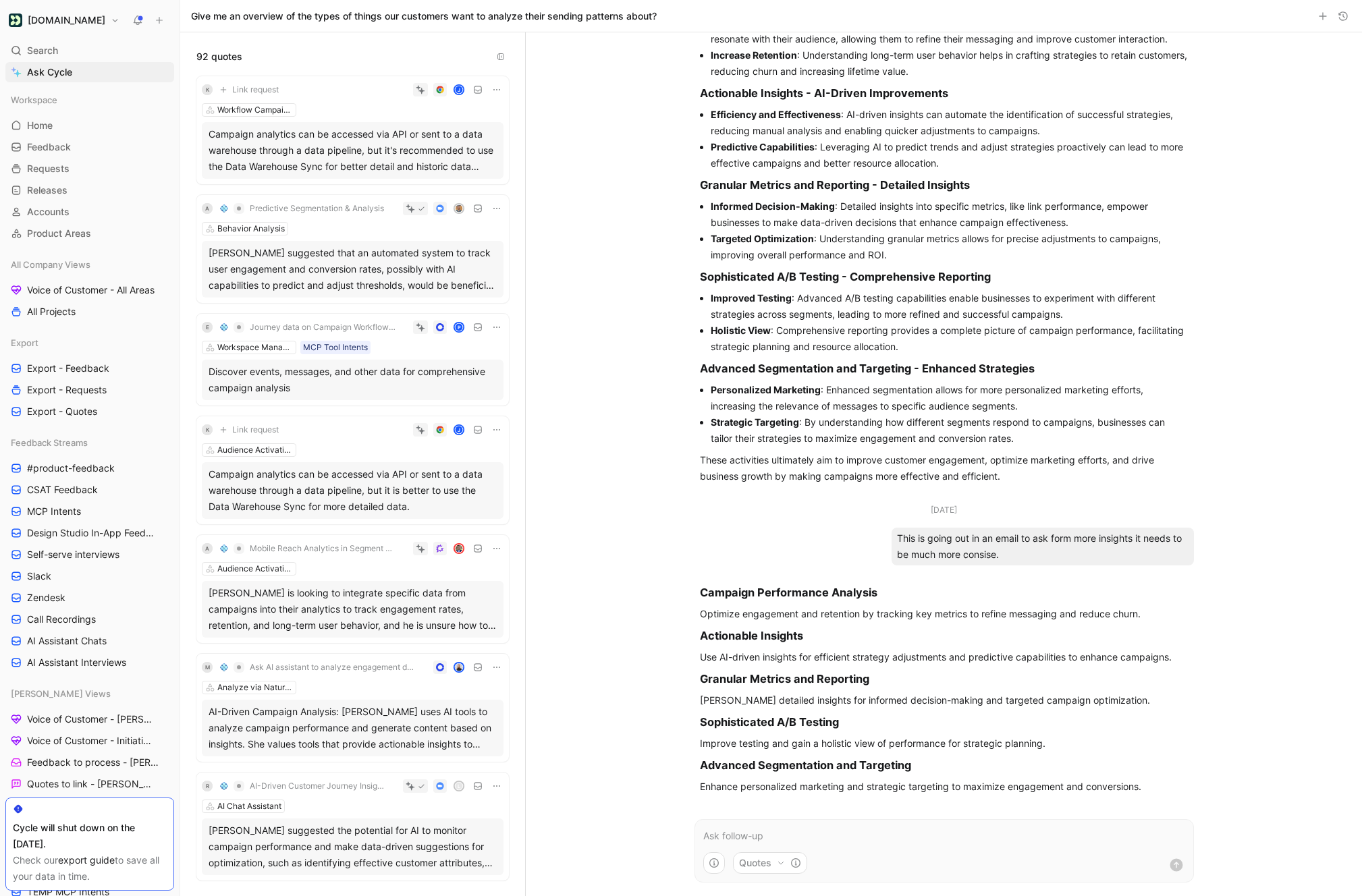
scroll to position [1738, 0]
click at [1039, 443] on li "Strategic Targeting : By understanding how different segments respond to campai…" at bounding box center [949, 430] width 478 height 33
click at [932, 468] on p "These activities ultimately aim to improve customer engagement, optimize market…" at bounding box center [944, 468] width 489 height 33
click at [944, 626] on div "Campaign Performance Analysis Optimize engagement and retention by tracking key…" at bounding box center [944, 690] width 489 height 211
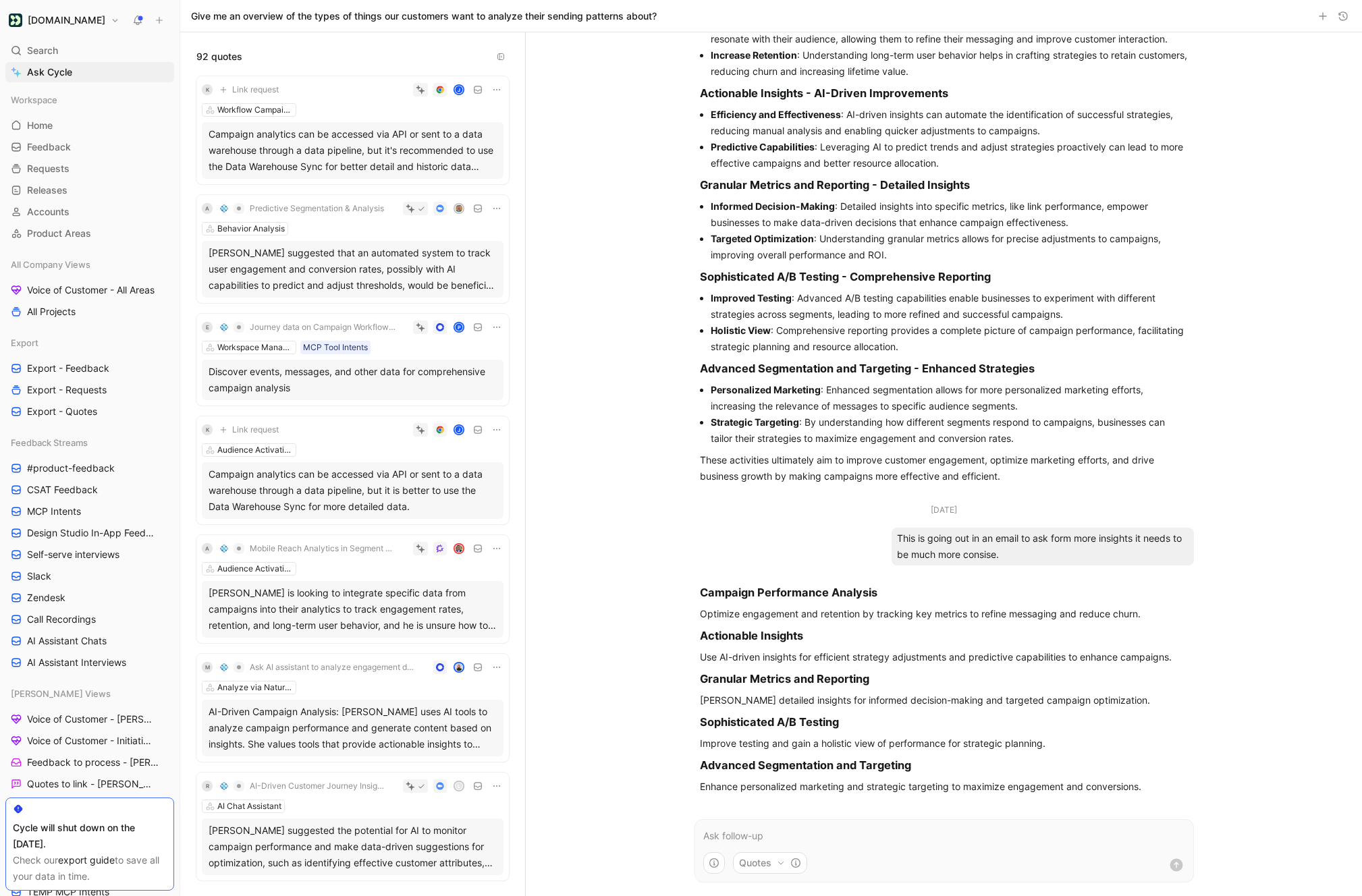
drag, startPoint x: 1157, startPoint y: 792, endPoint x: 967, endPoint y: 650, distance: 237.2
click at [967, 650] on div "Campaign Performance Analysis Optimize engagement and retention by tracking key…" at bounding box center [944, 690] width 489 height 211
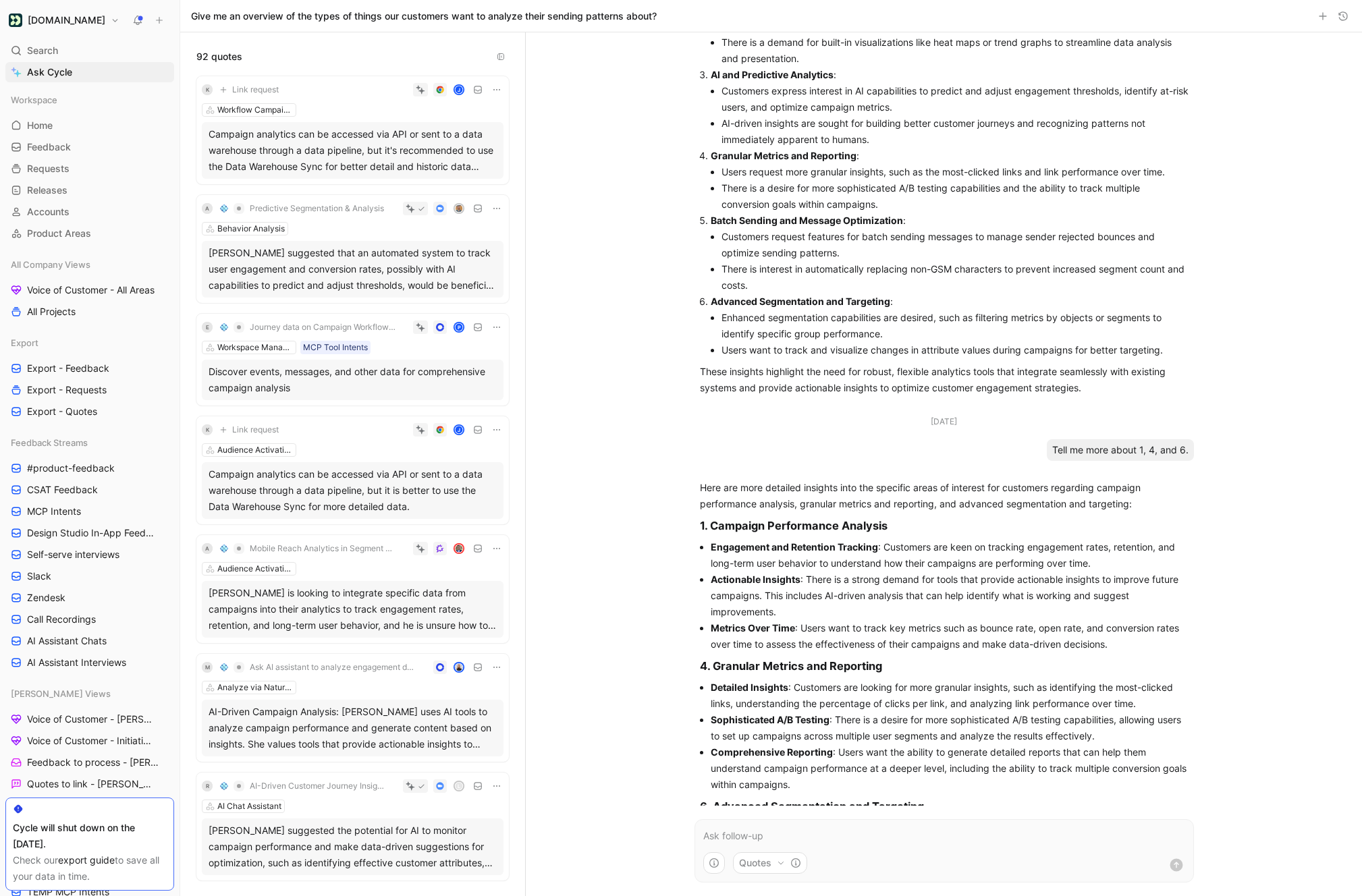
scroll to position [0, 0]
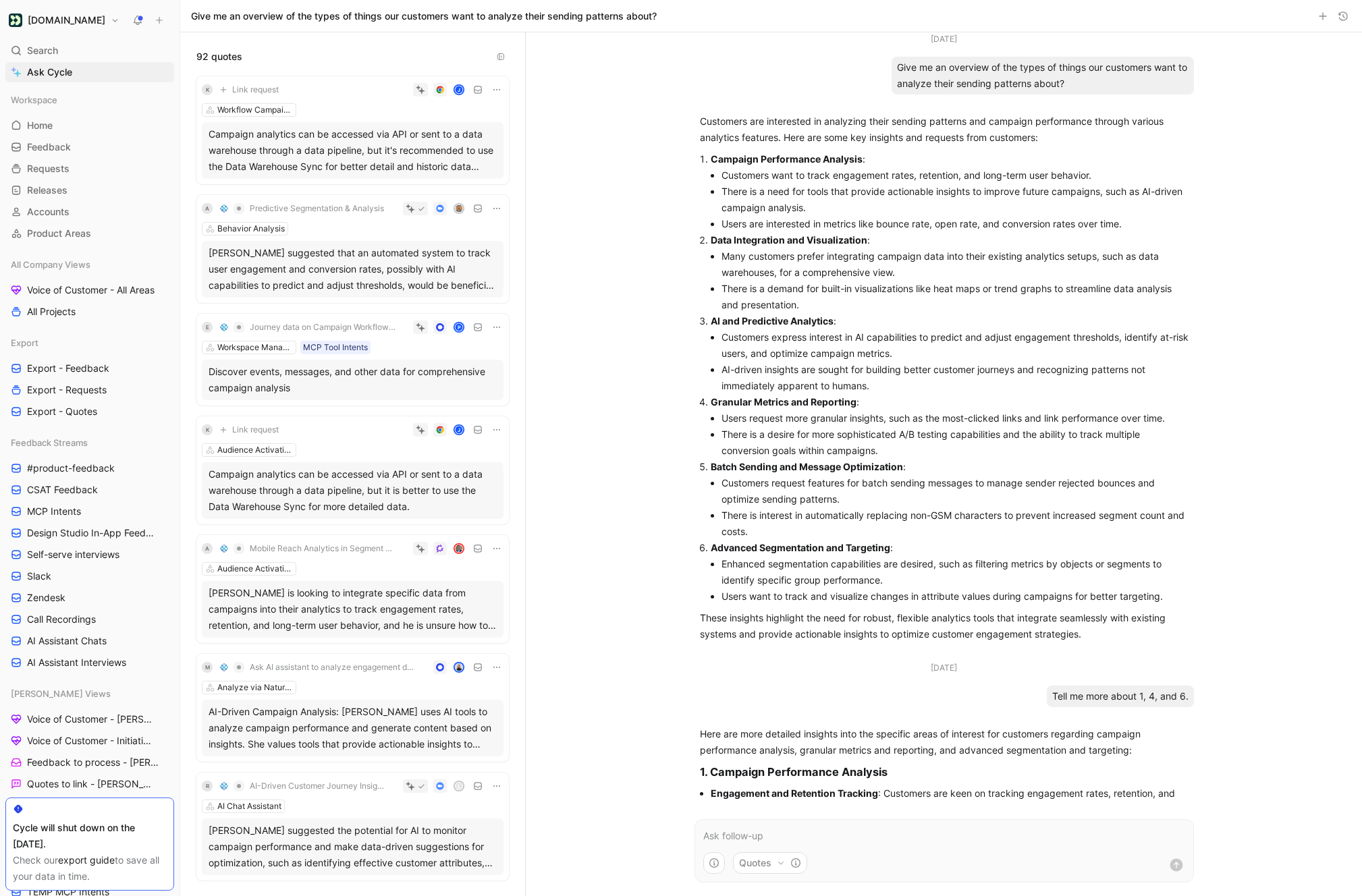
click at [701, 121] on p "Customers are interested in analyzing their sending patterns and campaign perfo…" at bounding box center [944, 129] width 489 height 33
copy ul "Customers are interested in analyzing their sending patterns and campaign perfo…"
